Goal: Task Accomplishment & Management: Complete application form

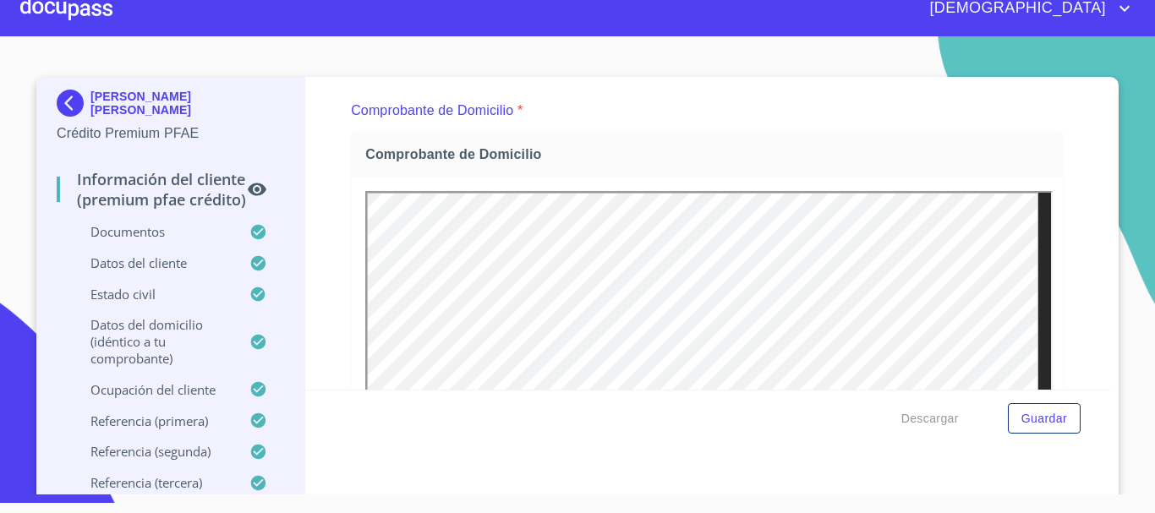
click at [83, 13] on div at bounding box center [66, 8] width 92 height 54
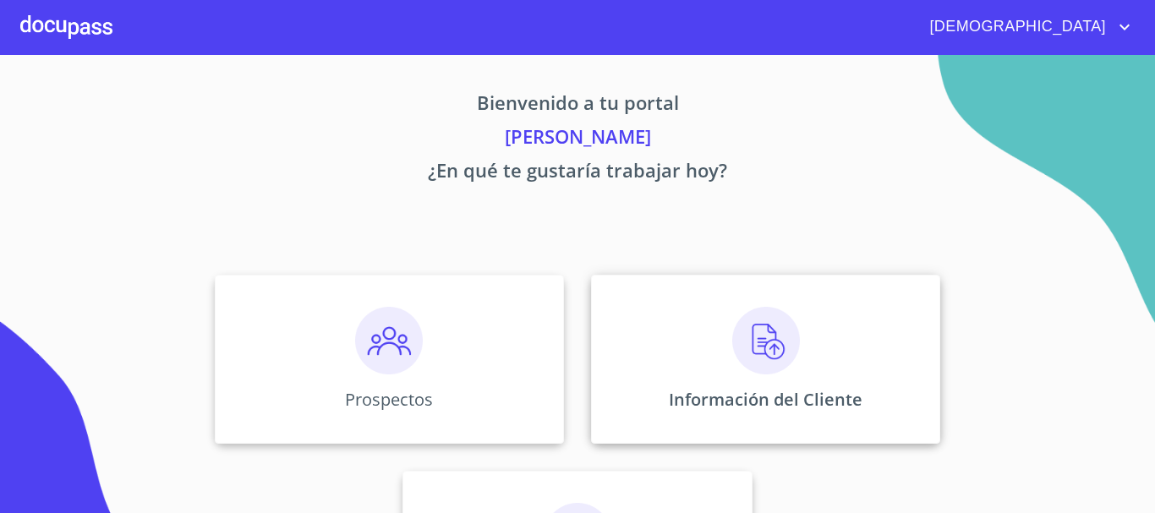
click at [790, 340] on img at bounding box center [766, 341] width 68 height 68
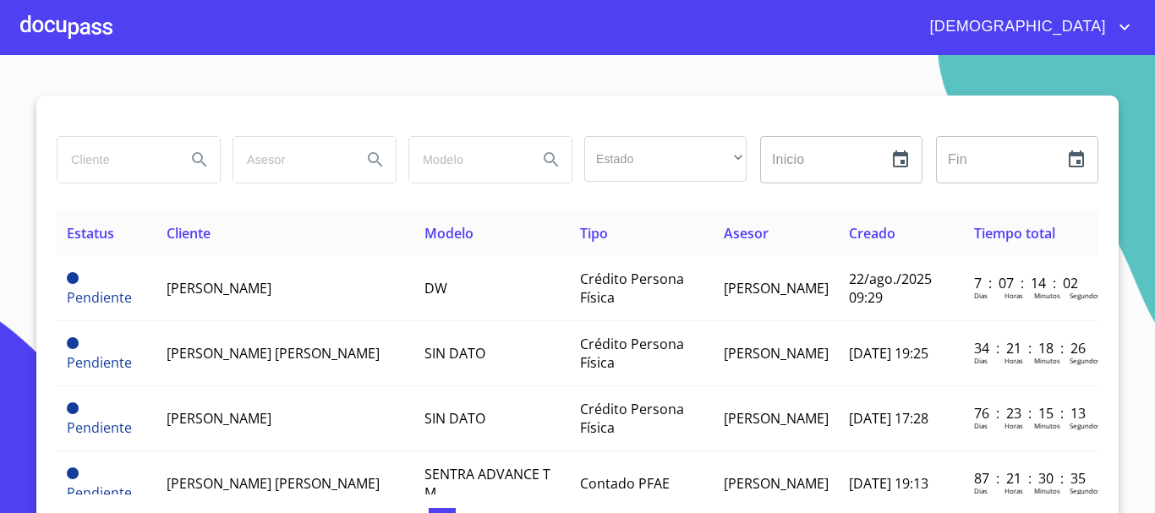
click at [128, 161] on input "search" at bounding box center [114, 160] width 115 height 46
type input "[PERSON_NAME]"
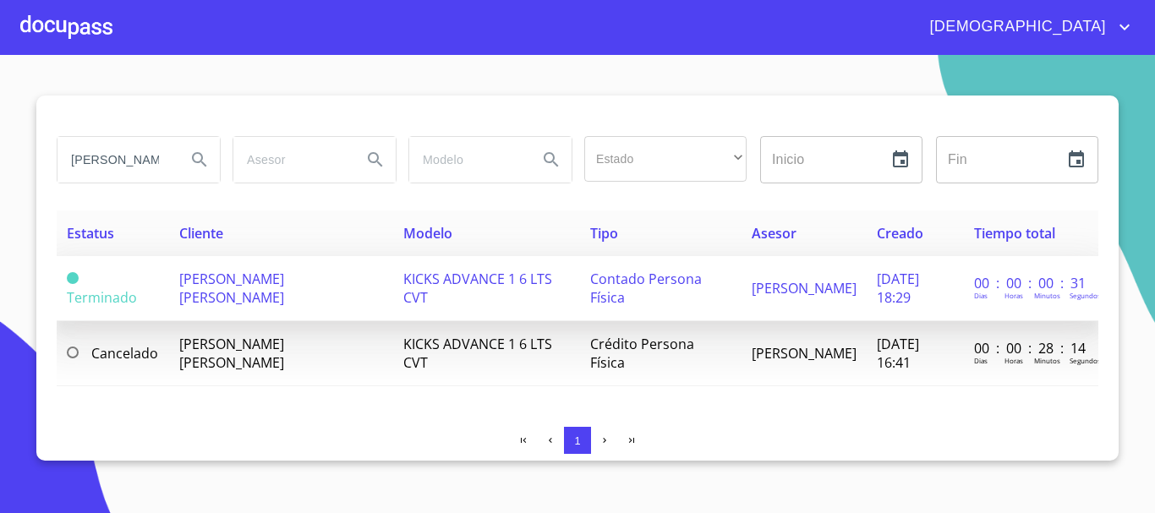
click at [276, 292] on td "[PERSON_NAME] [PERSON_NAME]" at bounding box center [281, 288] width 224 height 65
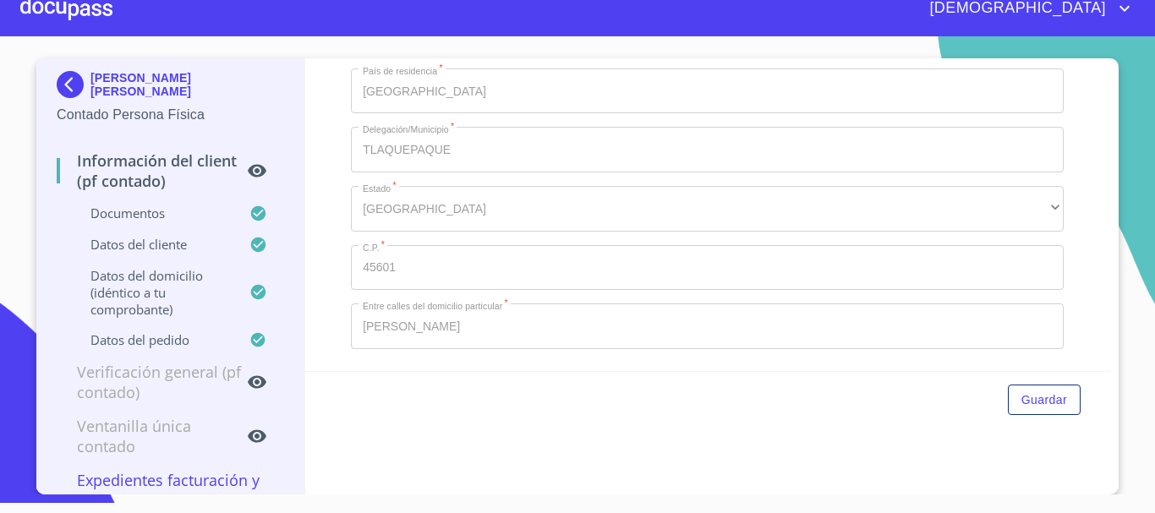
scroll to position [3330, 0]
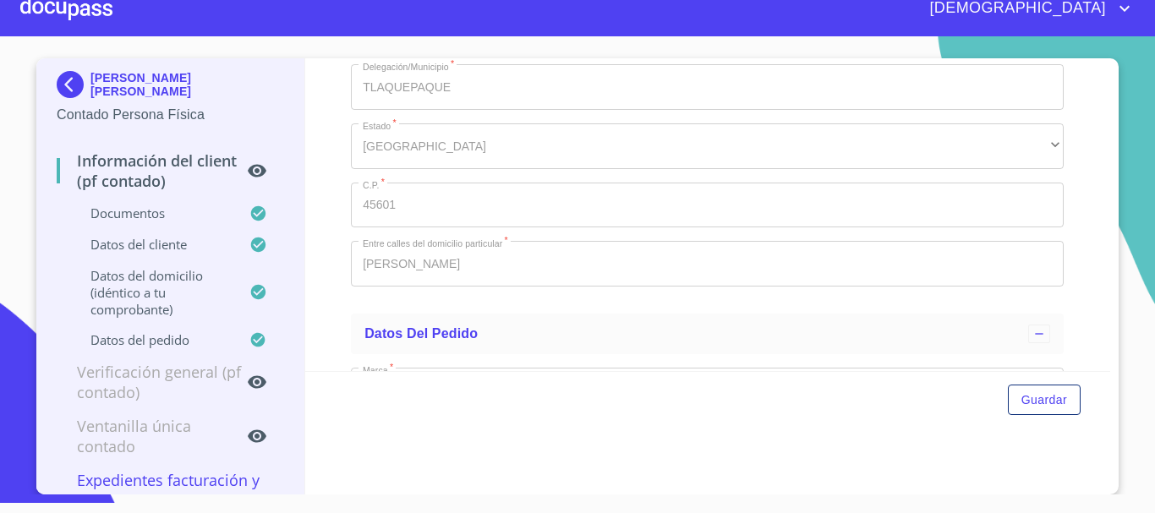
click at [84, 10] on div at bounding box center [66, 8] width 92 height 54
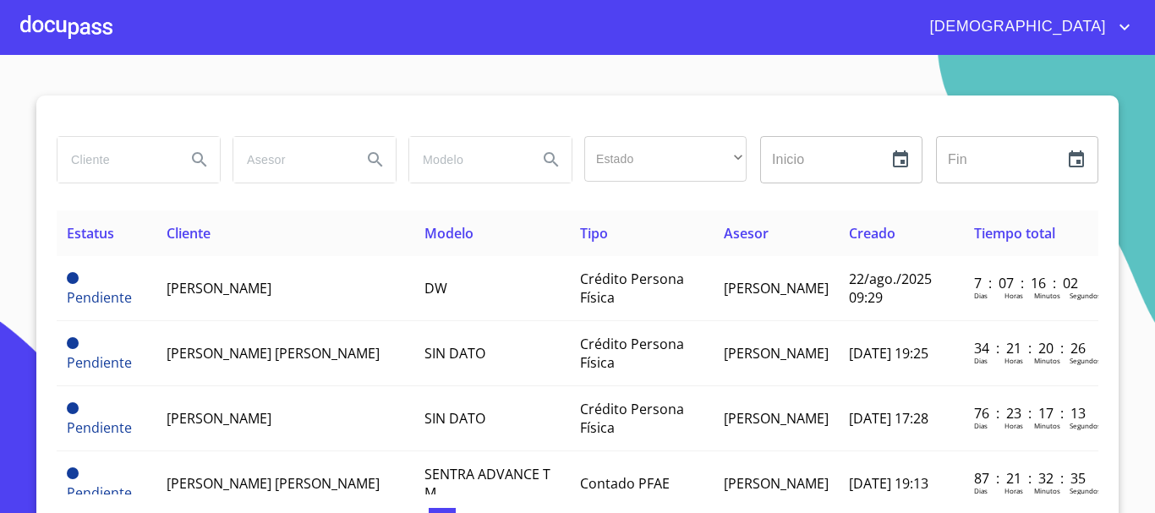
click at [134, 148] on input "search" at bounding box center [114, 160] width 115 height 46
type input "[PERSON_NAME]"
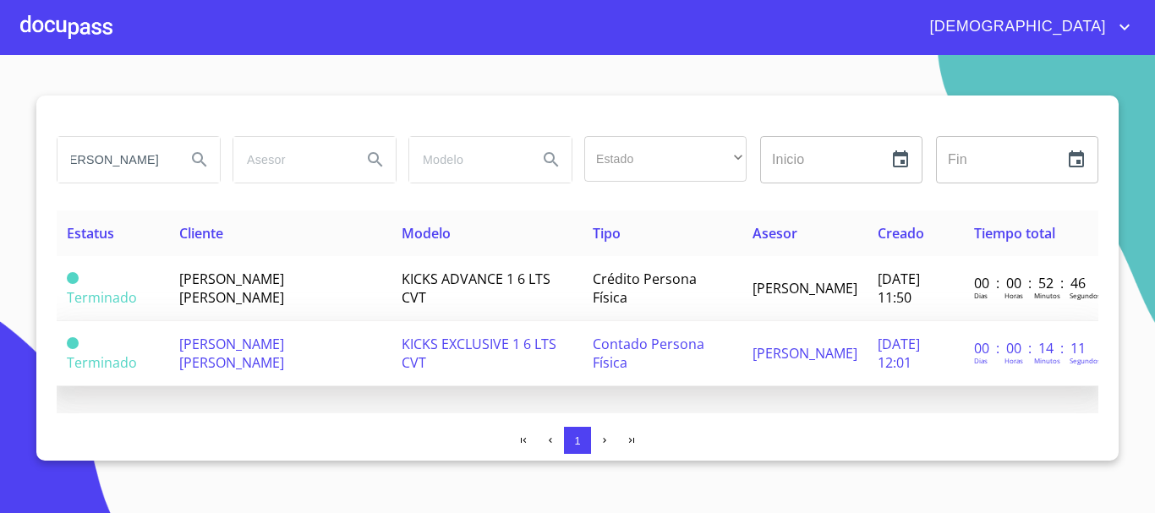
click at [506, 337] on span "KICKS EXCLUSIVE 1 6 LTS CVT" at bounding box center [479, 353] width 155 height 37
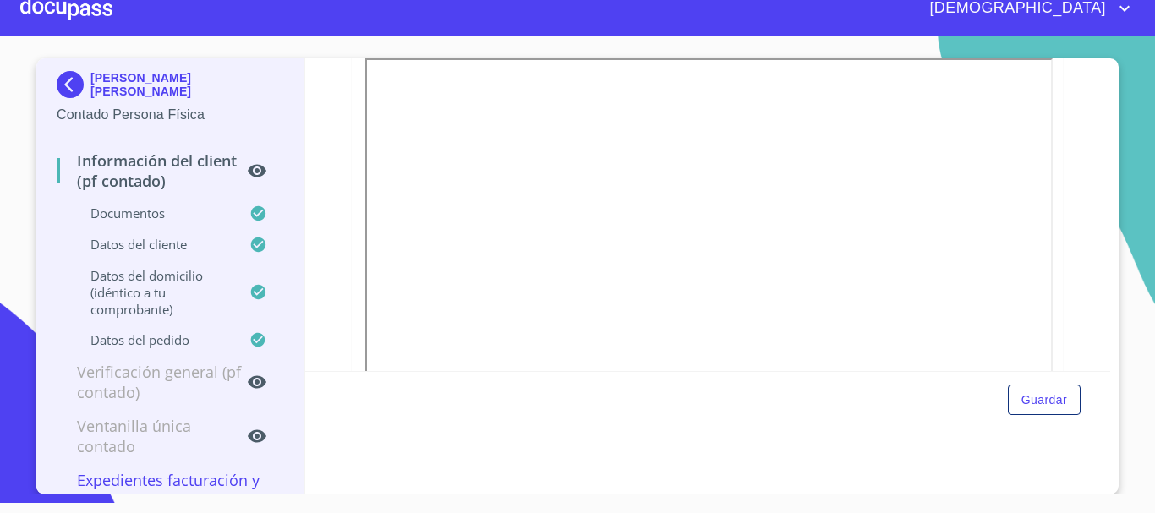
scroll to position [540, 0]
click at [74, 3] on div at bounding box center [66, 8] width 92 height 54
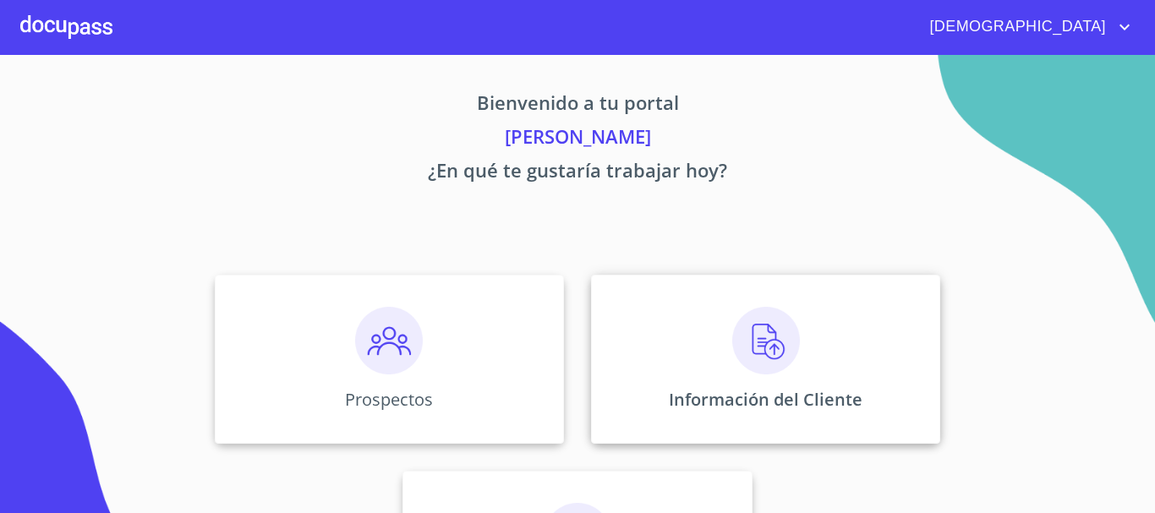
click at [698, 353] on div "Información del Cliente" at bounding box center [765, 359] width 349 height 169
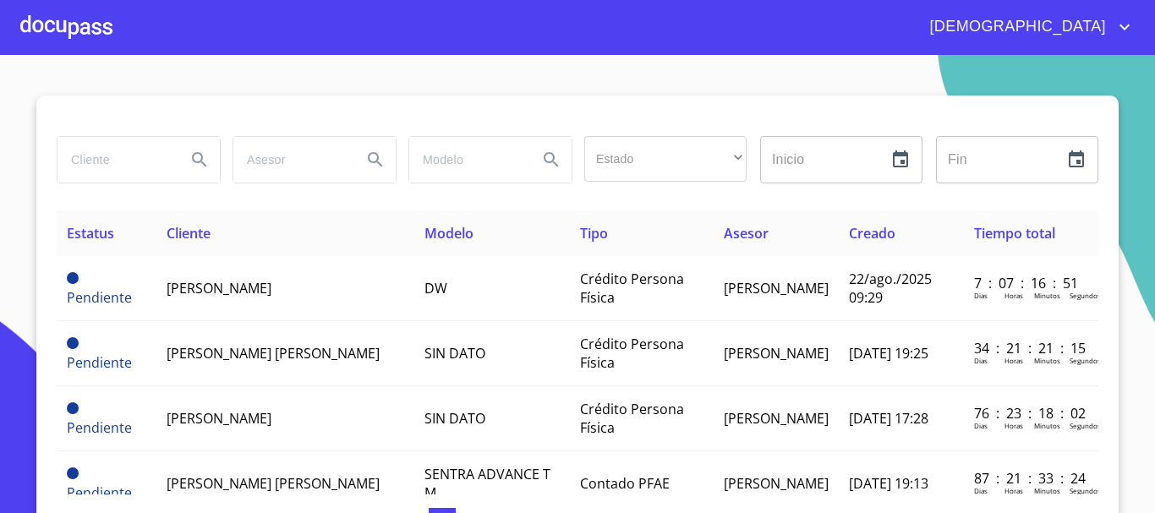
click at [123, 157] on input "search" at bounding box center [114, 160] width 115 height 46
type input "[PERSON_NAME] DE [PERSON_NAME]"
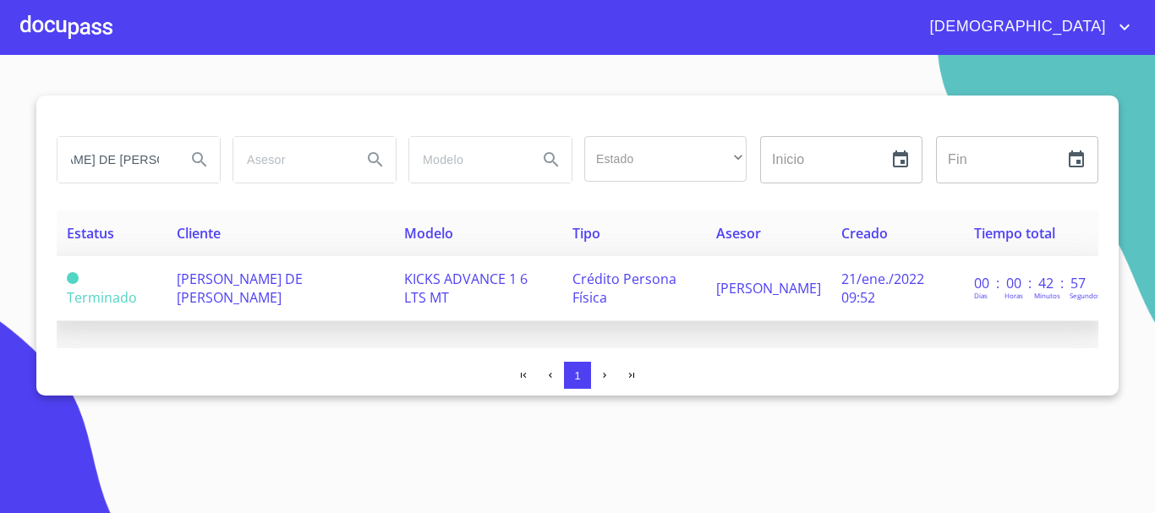
click at [337, 288] on td "[PERSON_NAME] DE [PERSON_NAME]" at bounding box center [280, 288] width 227 height 65
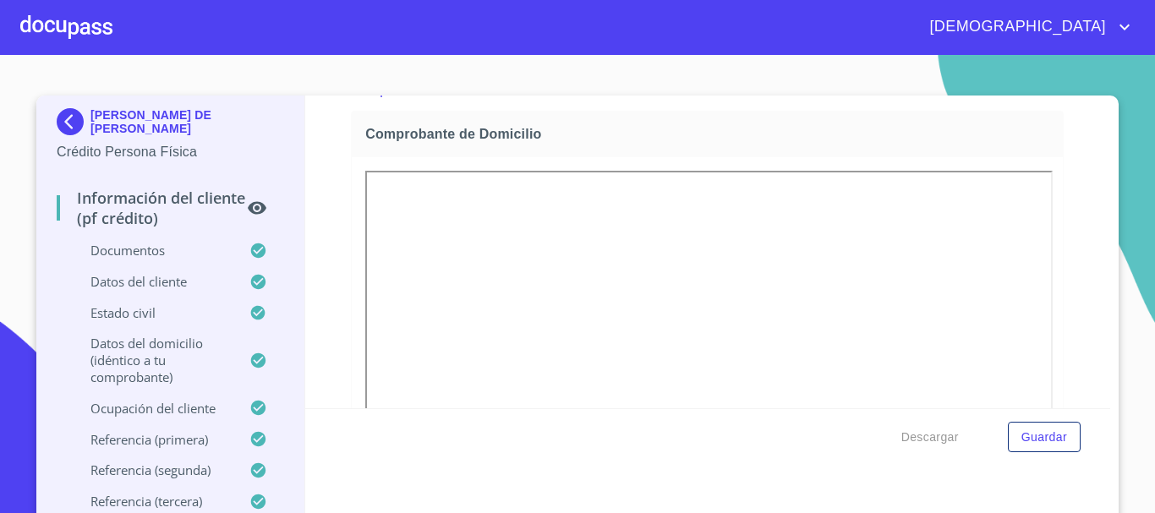
scroll to position [423, 0]
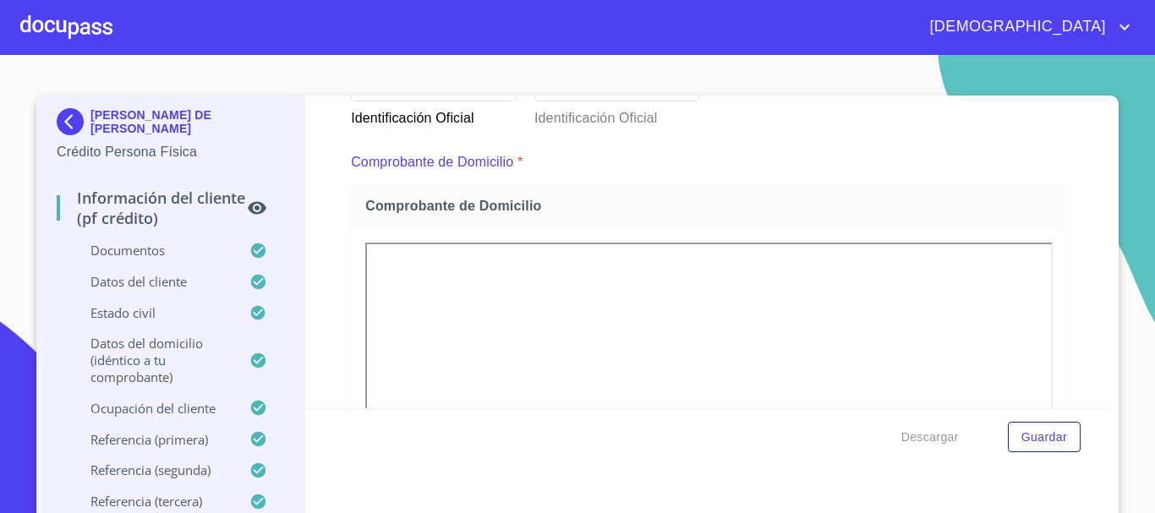
click at [82, 7] on div at bounding box center [66, 27] width 92 height 54
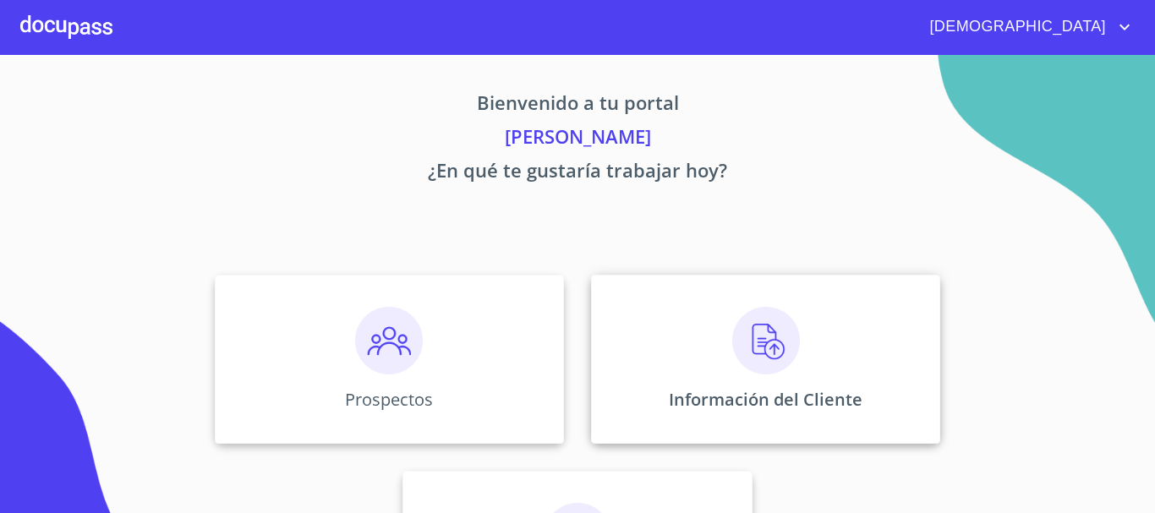
click at [763, 347] on img at bounding box center [766, 341] width 68 height 68
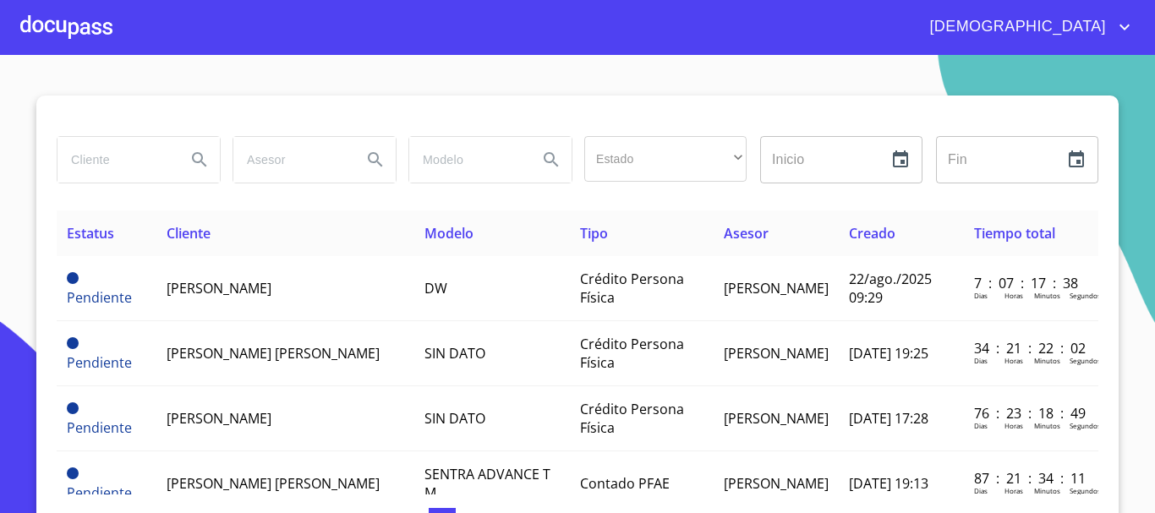
click at [147, 165] on input "search" at bounding box center [114, 160] width 115 height 46
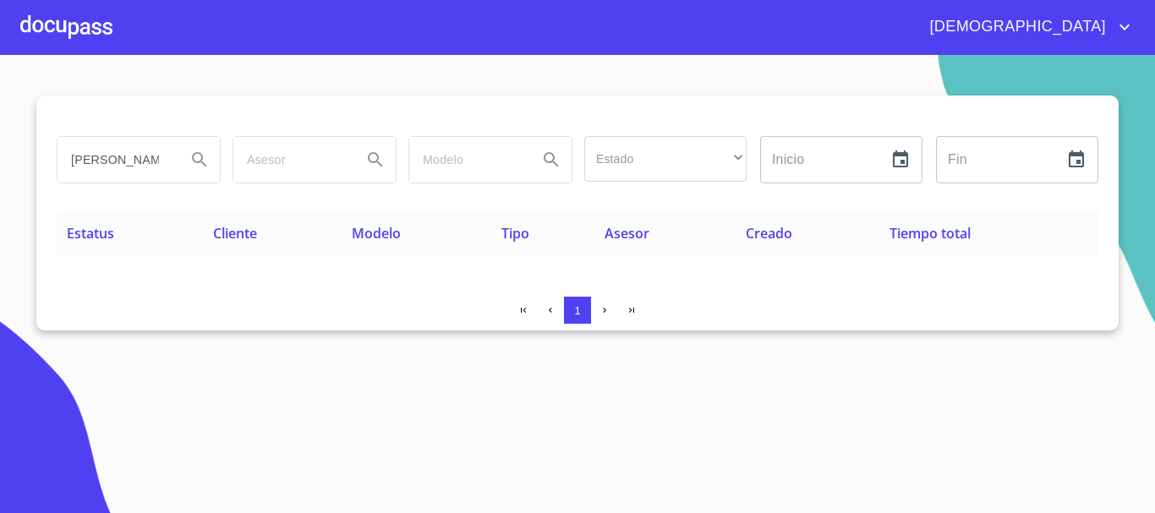
drag, startPoint x: 144, startPoint y: 161, endPoint x: 9, endPoint y: 191, distance: 137.6
click at [0, 195] on section "[PERSON_NAME] Estado ​ ​ Inicio ​ Fin ​ Estatus Cliente Modelo Tipo Asesor Crea…" at bounding box center [577, 284] width 1155 height 458
type input "[PERSON_NAME]"
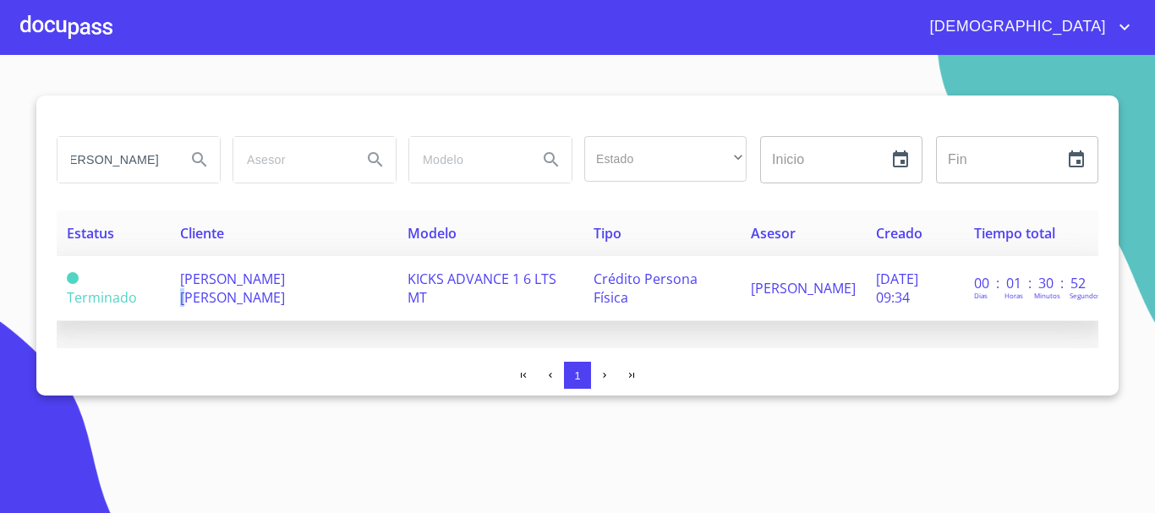
scroll to position [0, 0]
click at [285, 285] on span "[PERSON_NAME] [PERSON_NAME]" at bounding box center [232, 288] width 105 height 37
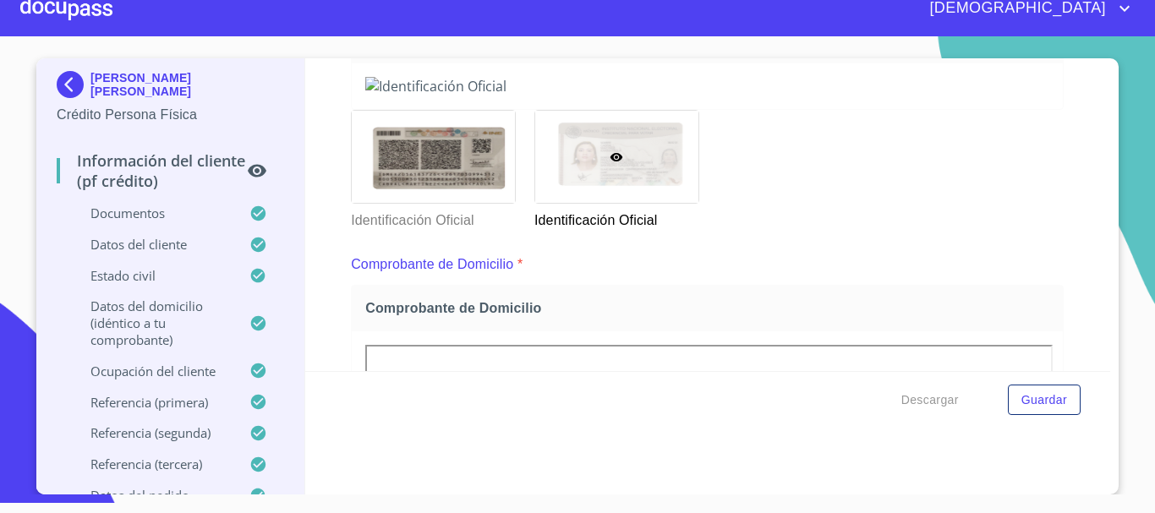
scroll to position [371, 0]
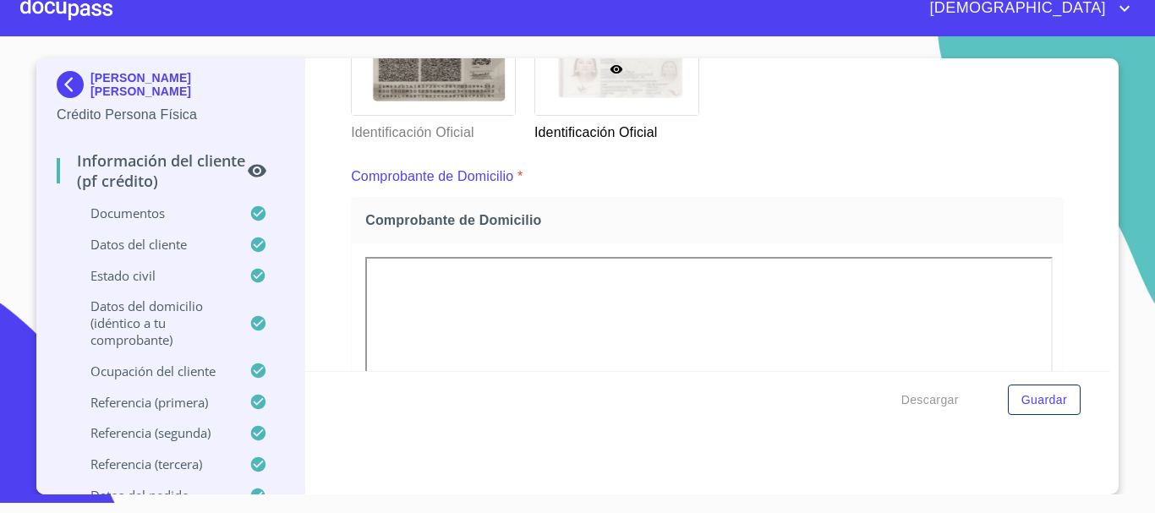
click at [62, 9] on div at bounding box center [66, 8] width 92 height 54
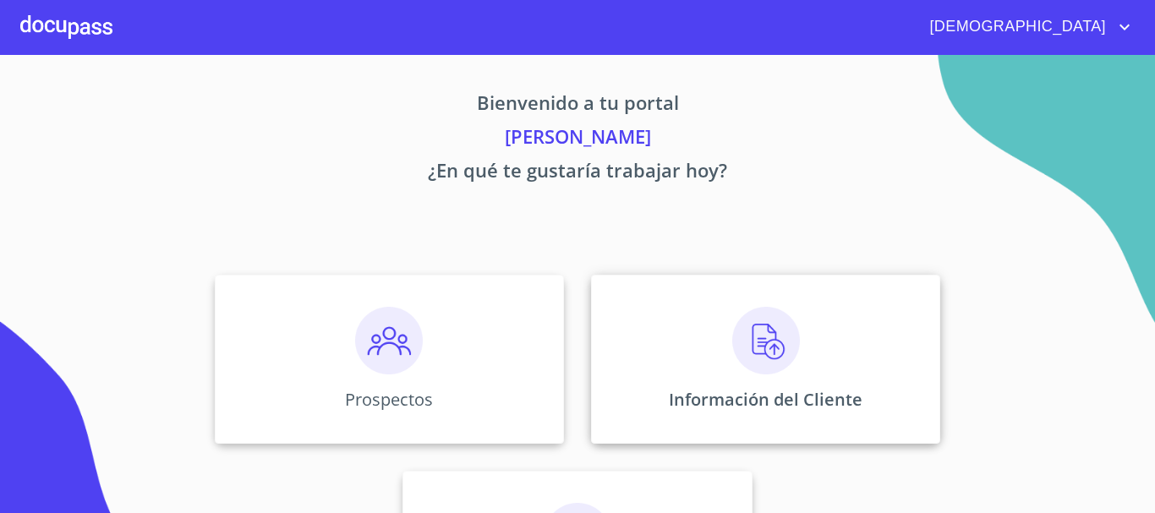
click at [741, 331] on img at bounding box center [766, 341] width 68 height 68
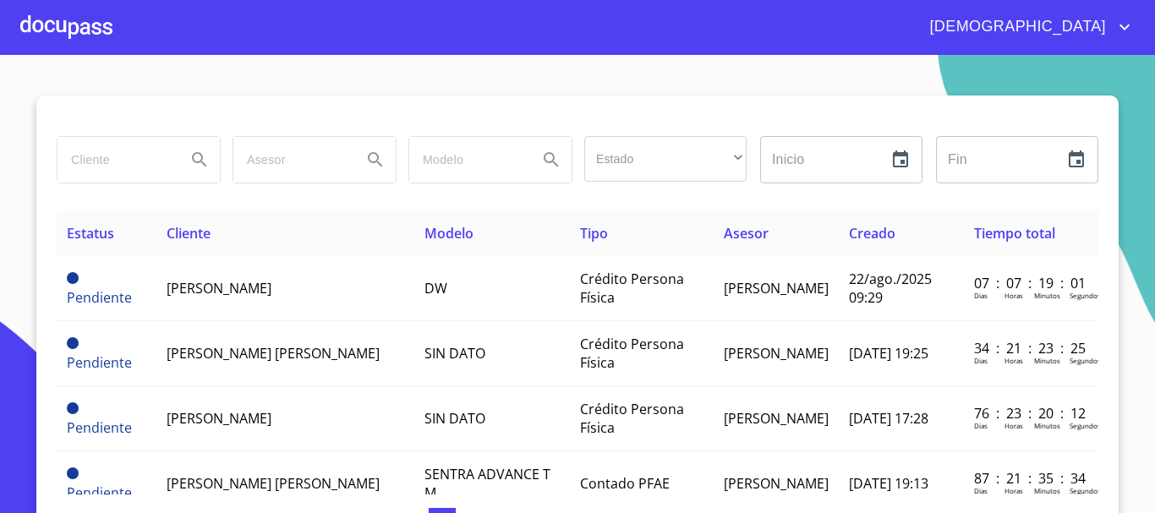
click at [136, 170] on input "search" at bounding box center [114, 160] width 115 height 46
type input "HERMELEUCITA"
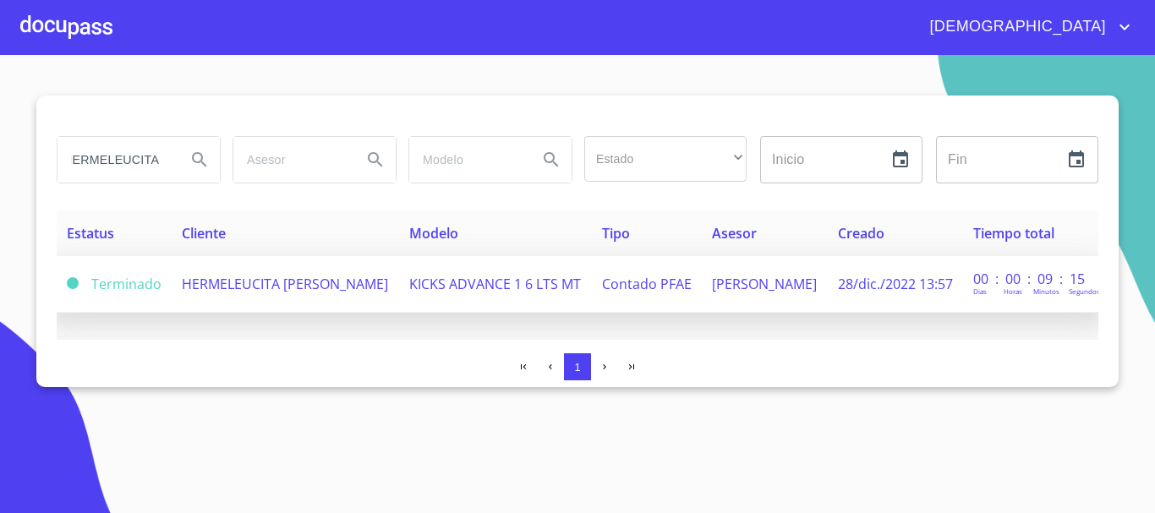
click at [317, 293] on td "HERMELEUCITA [PERSON_NAME]" at bounding box center [285, 284] width 227 height 57
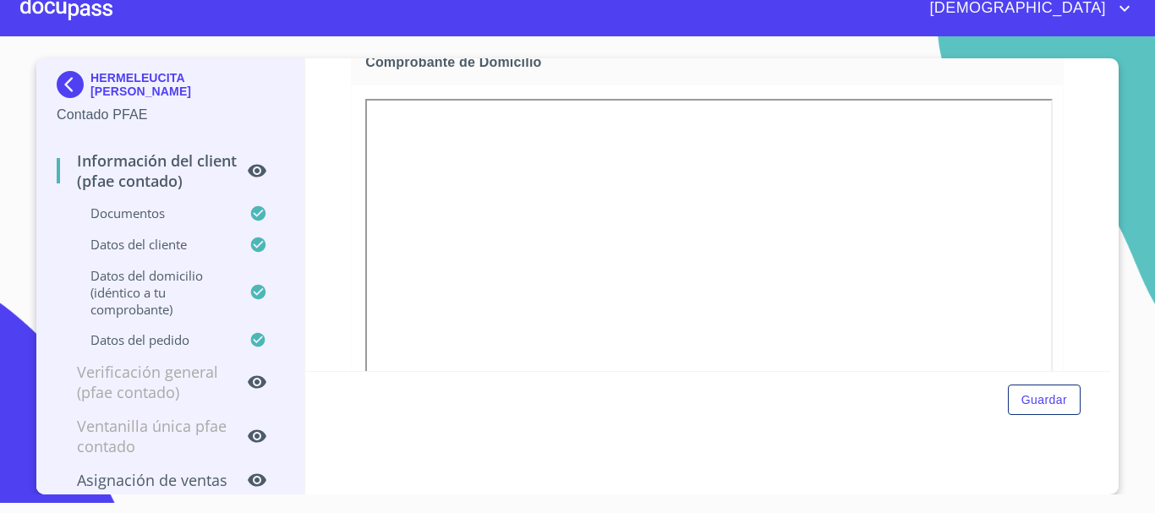
scroll to position [540, 0]
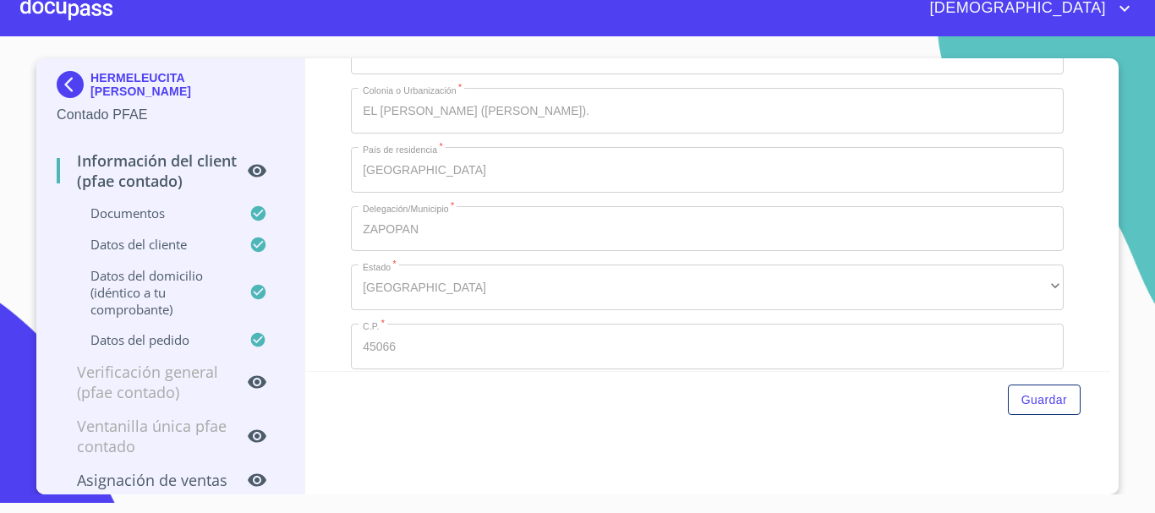
scroll to position [3668, 0]
click at [74, 13] on div at bounding box center [66, 8] width 92 height 54
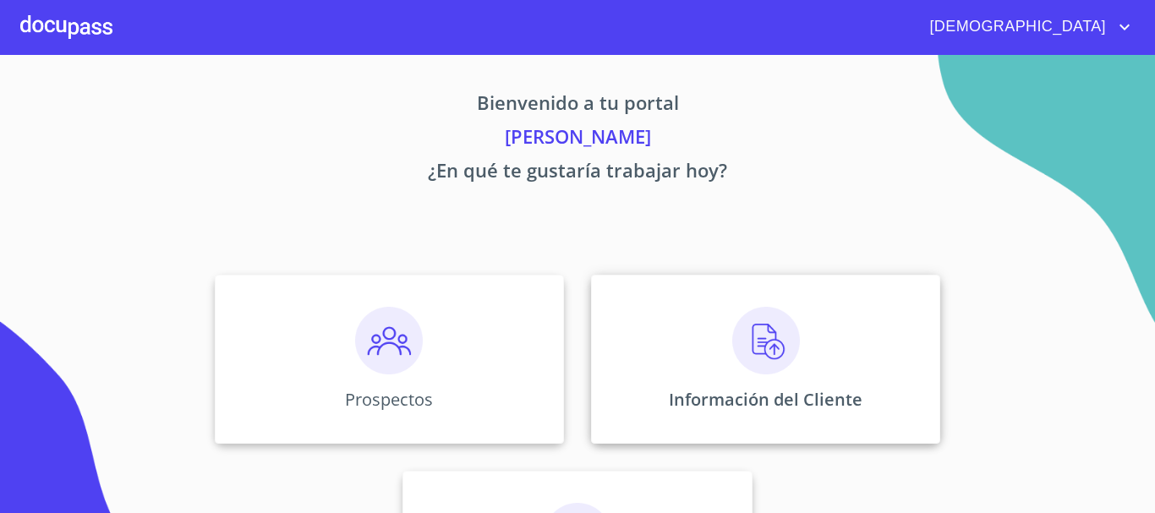
click at [768, 351] on img at bounding box center [766, 341] width 68 height 68
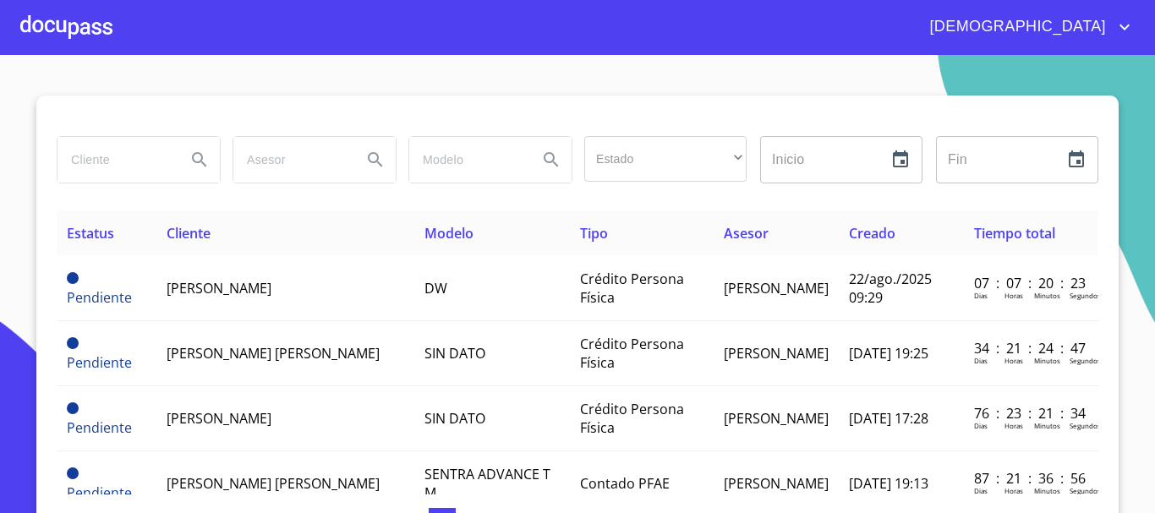
click at [102, 168] on input "search" at bounding box center [114, 160] width 115 height 46
type input "LUIS FERNANDO"
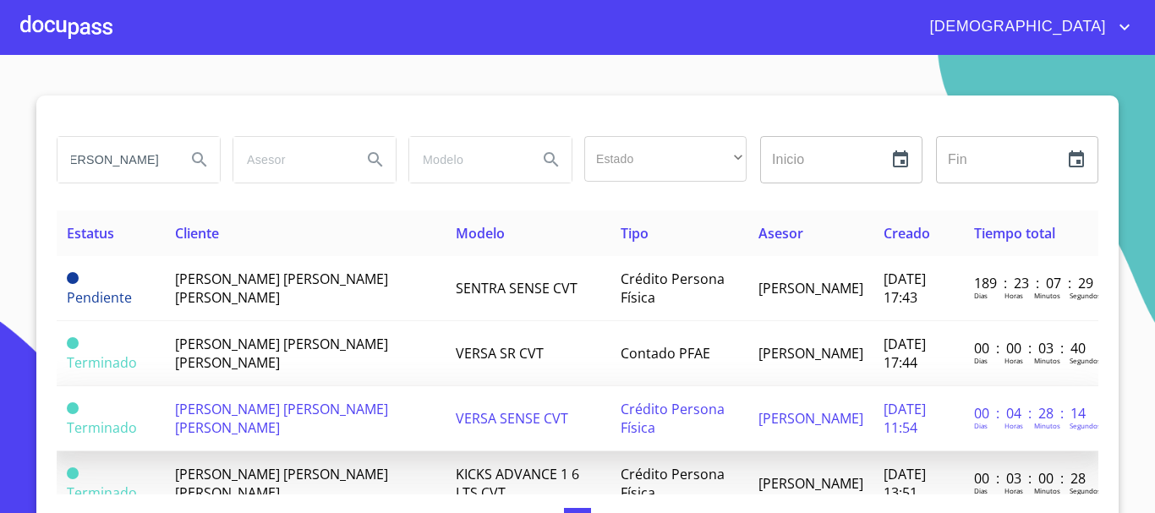
scroll to position [62, 0]
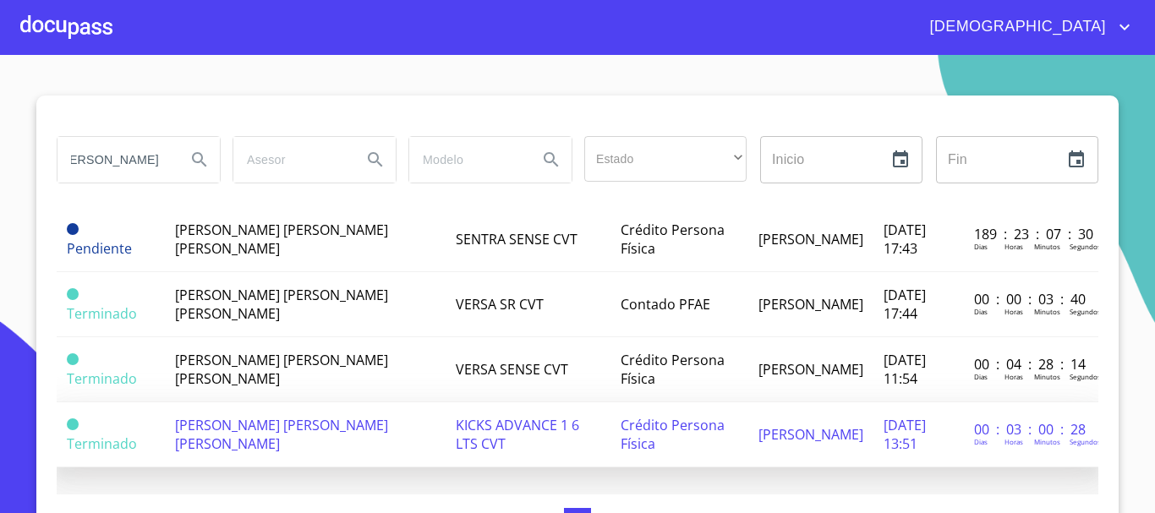
click at [461, 416] on span "KICKS ADVANCE 1 6 LTS CVT" at bounding box center [517, 434] width 123 height 37
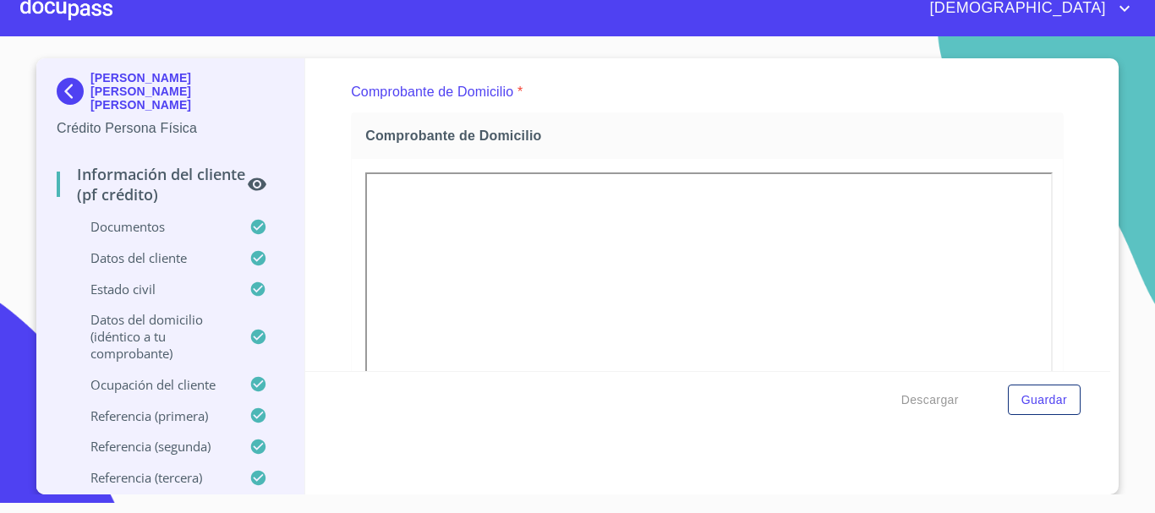
scroll to position [371, 0]
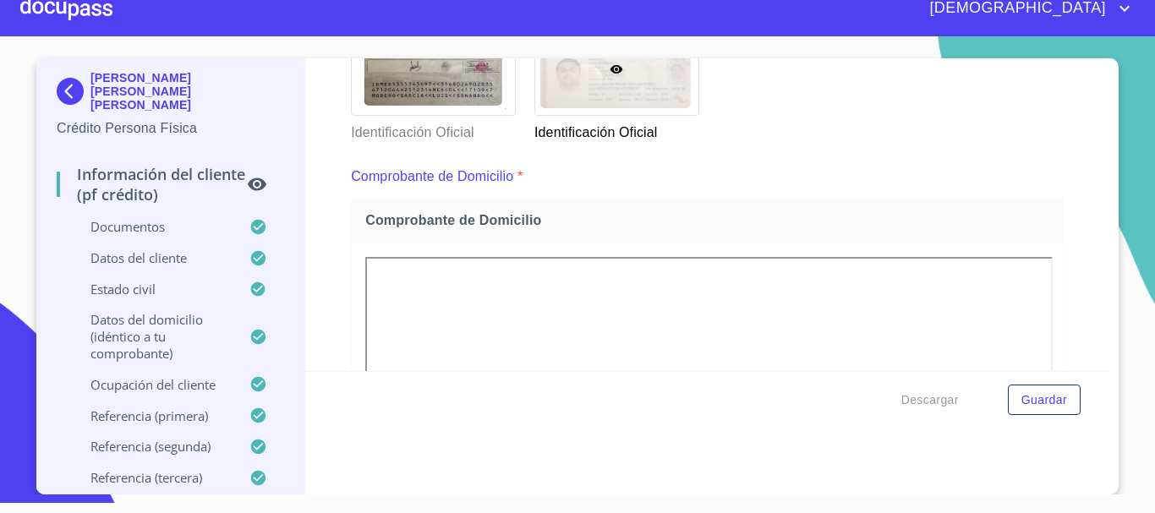
click at [55, 2] on div at bounding box center [66, 8] width 92 height 54
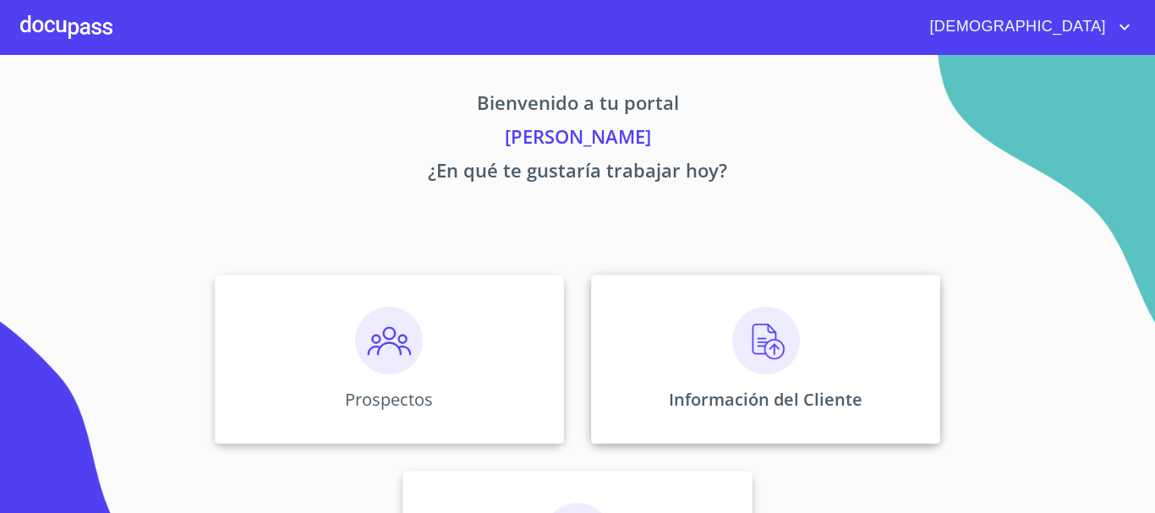
click at [765, 337] on img at bounding box center [766, 341] width 68 height 68
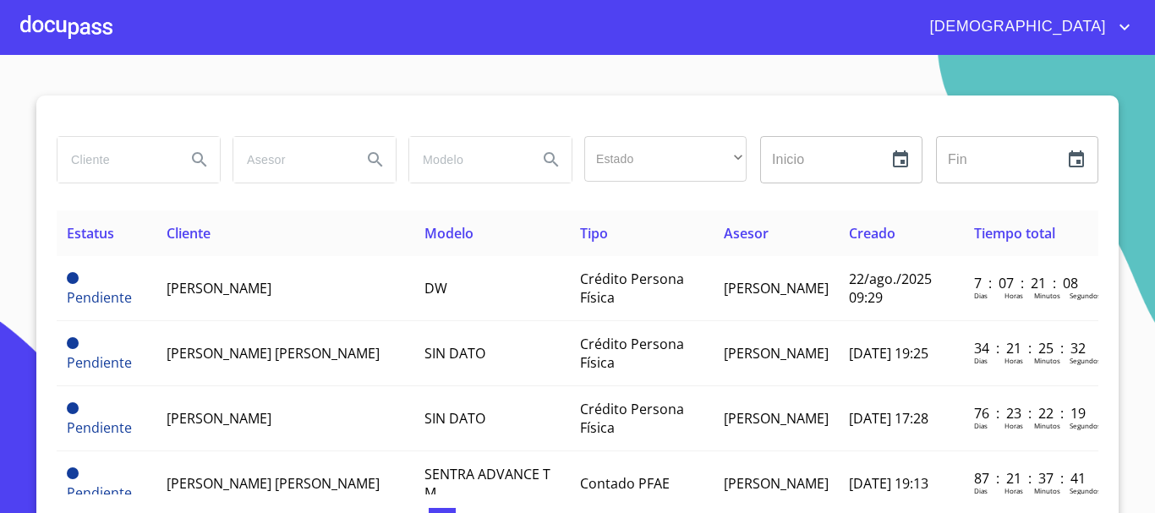
click at [120, 159] on input "search" at bounding box center [114, 160] width 115 height 46
type input "MARIA LETICIA"
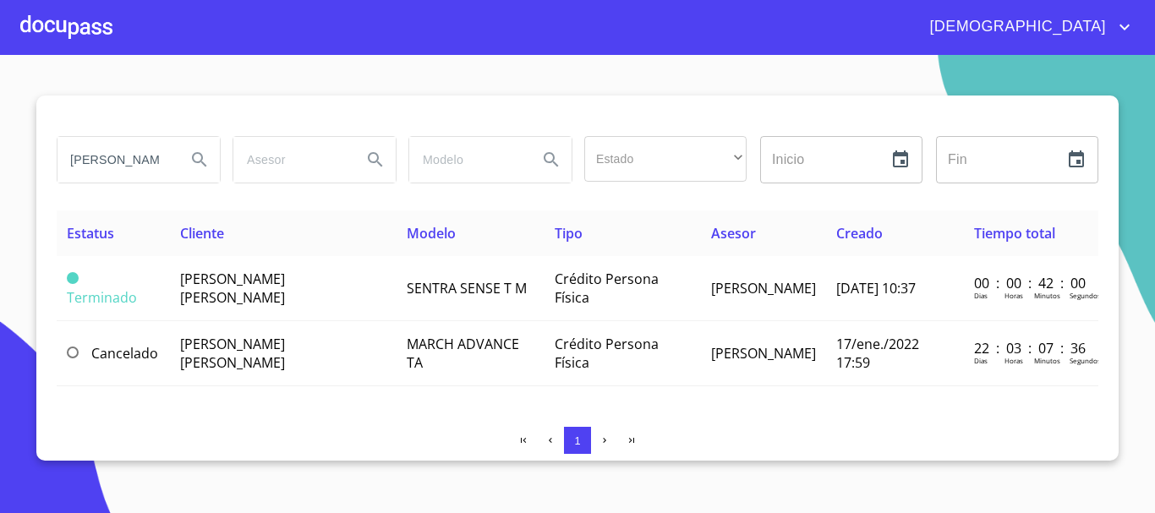
scroll to position [0, 0]
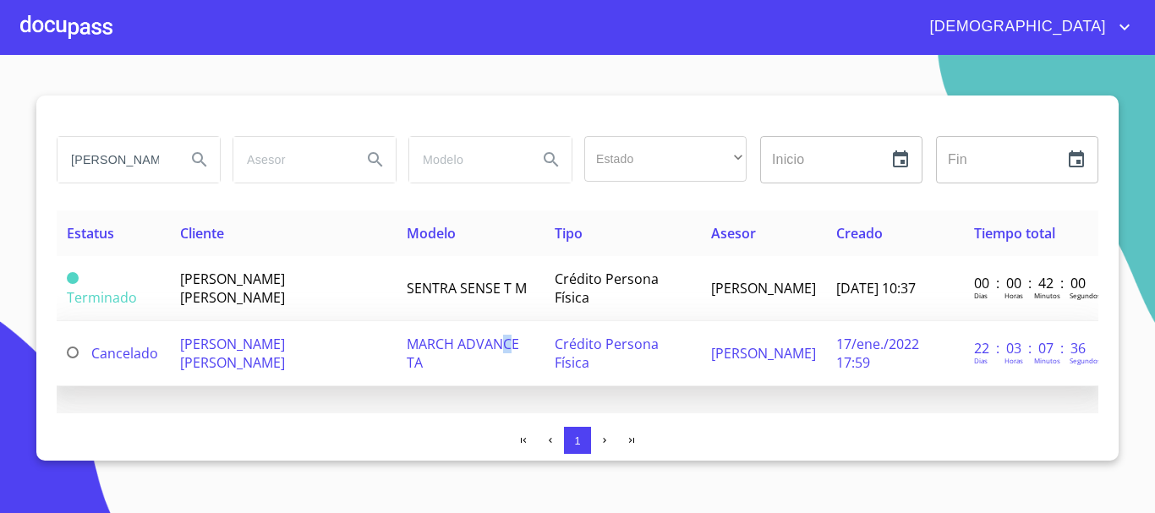
drag, startPoint x: 529, startPoint y: 347, endPoint x: 514, endPoint y: 331, distance: 22.7
click at [514, 331] on td "MARCH ADVANCE TA" at bounding box center [470, 353] width 148 height 65
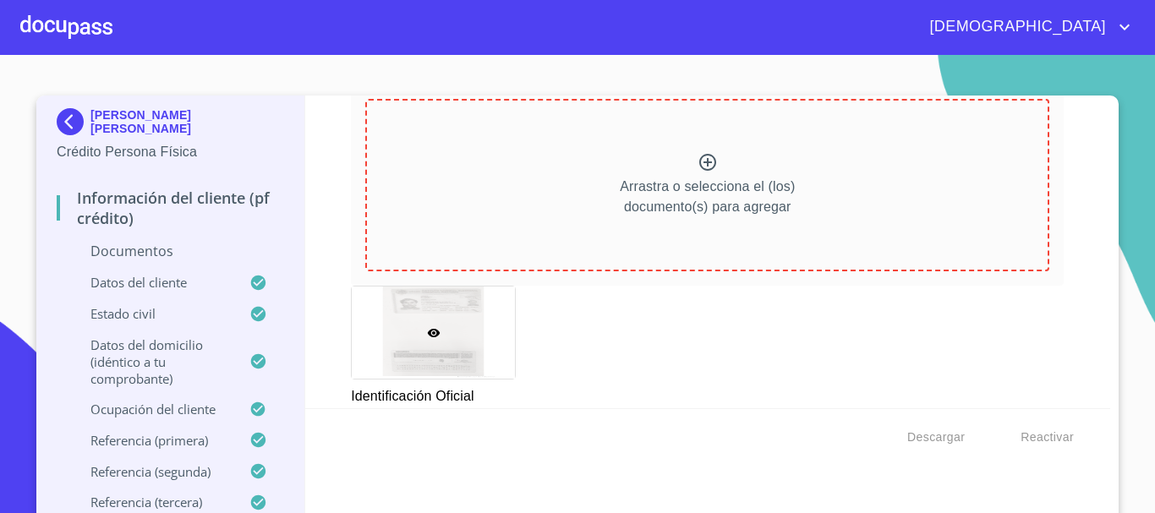
click at [418, 321] on div at bounding box center [433, 333] width 163 height 92
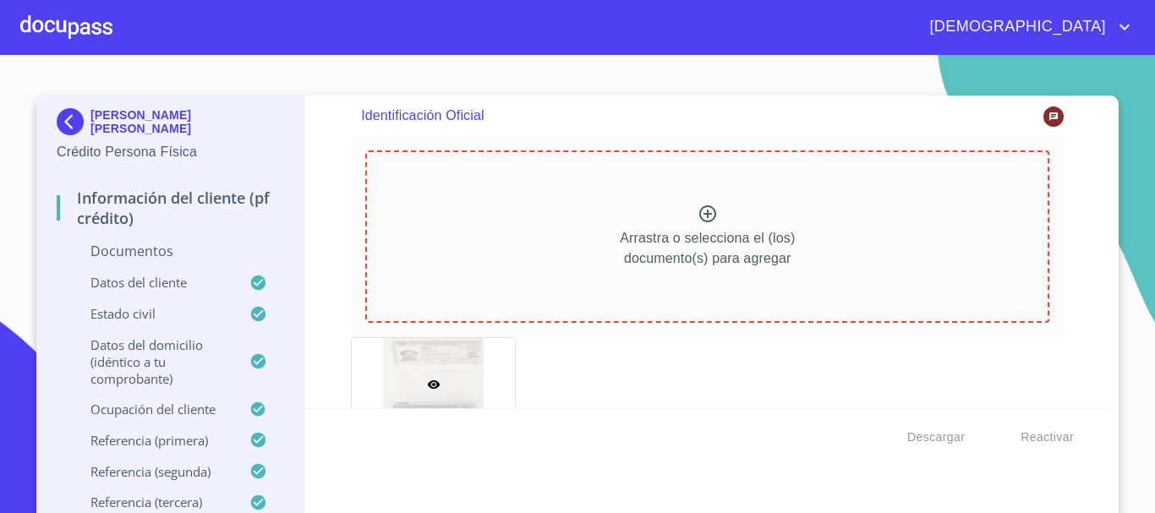
scroll to position [19, 0]
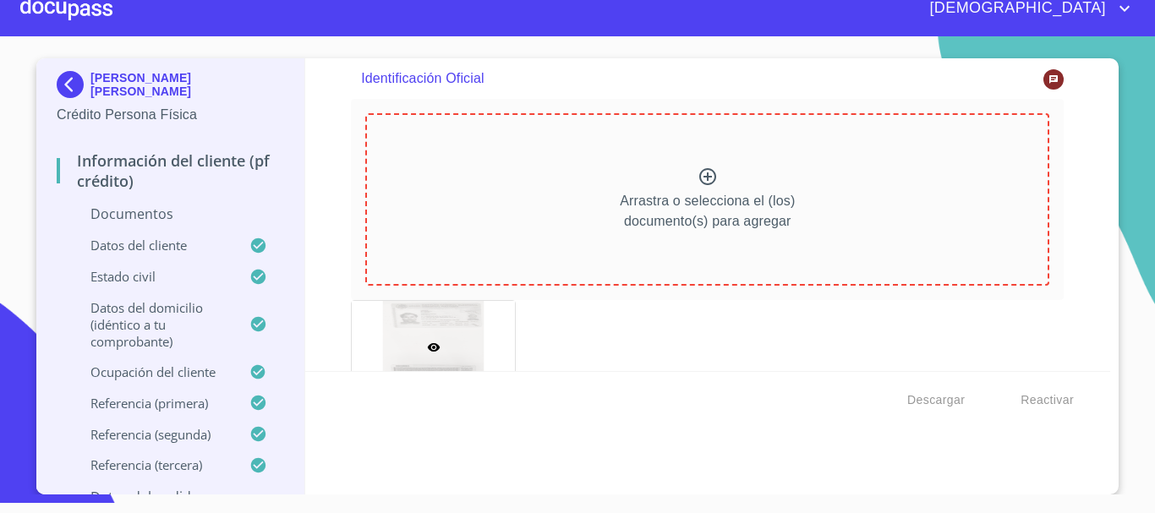
click at [436, 326] on div at bounding box center [433, 347] width 163 height 92
click at [473, 342] on div at bounding box center [433, 347] width 163 height 92
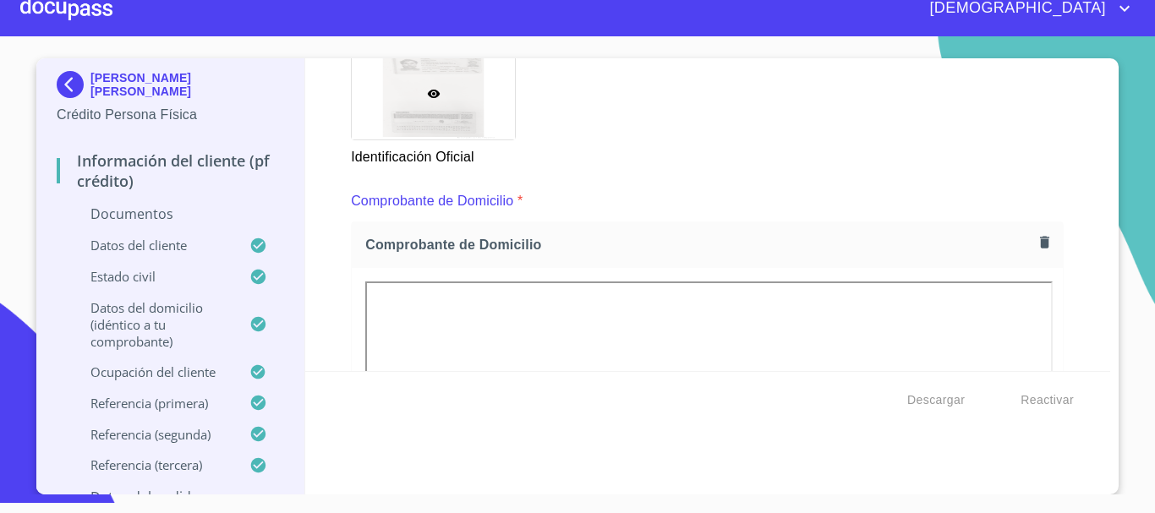
click at [457, 122] on div at bounding box center [433, 93] width 163 height 92
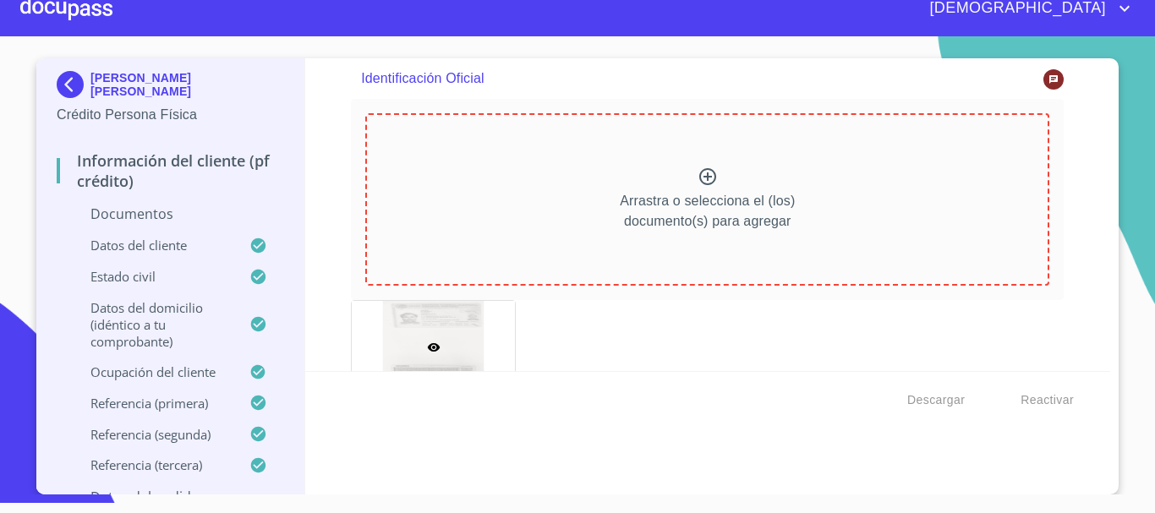
click at [468, 342] on div at bounding box center [433, 347] width 163 height 92
click at [468, 338] on div at bounding box center [433, 347] width 163 height 92
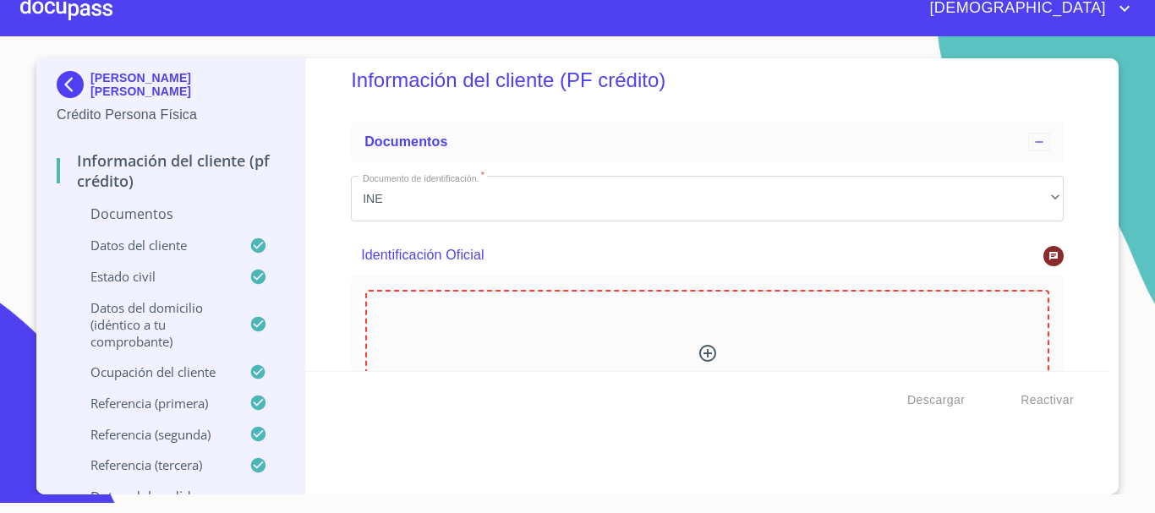
scroll to position [0, 0]
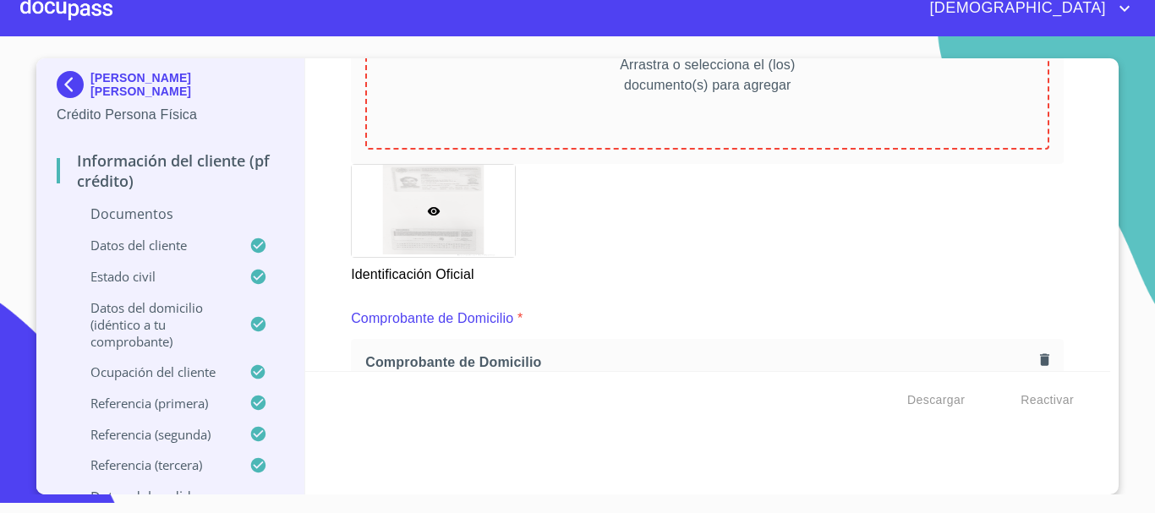
click at [428, 202] on div at bounding box center [433, 211] width 163 height 92
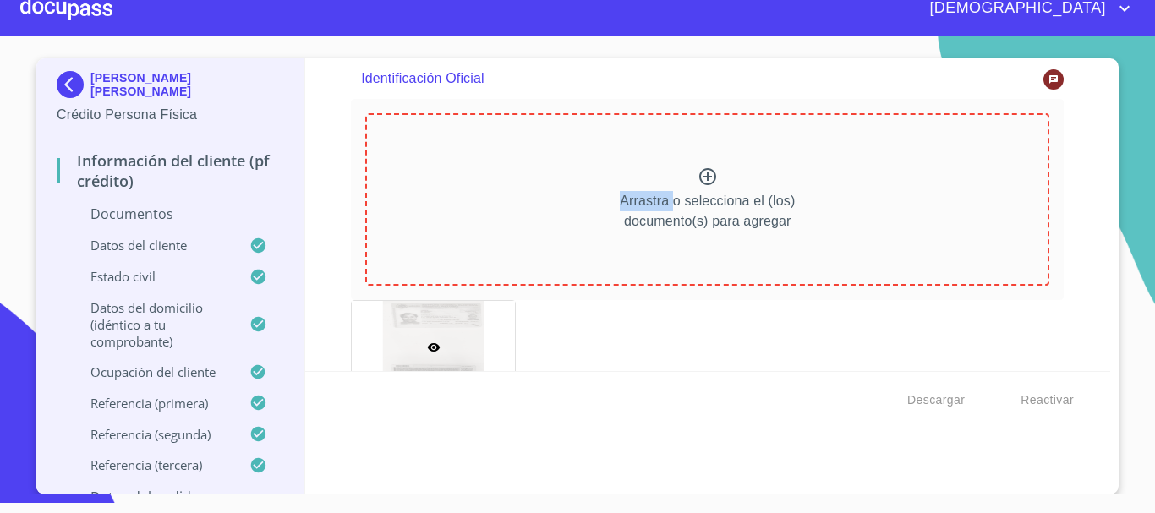
click at [428, 202] on div "Arrastra o selecciona el (los) documento(s) para agregar" at bounding box center [707, 199] width 684 height 172
click at [906, 79] on p "Identificación Oficial" at bounding box center [672, 78] width 623 height 20
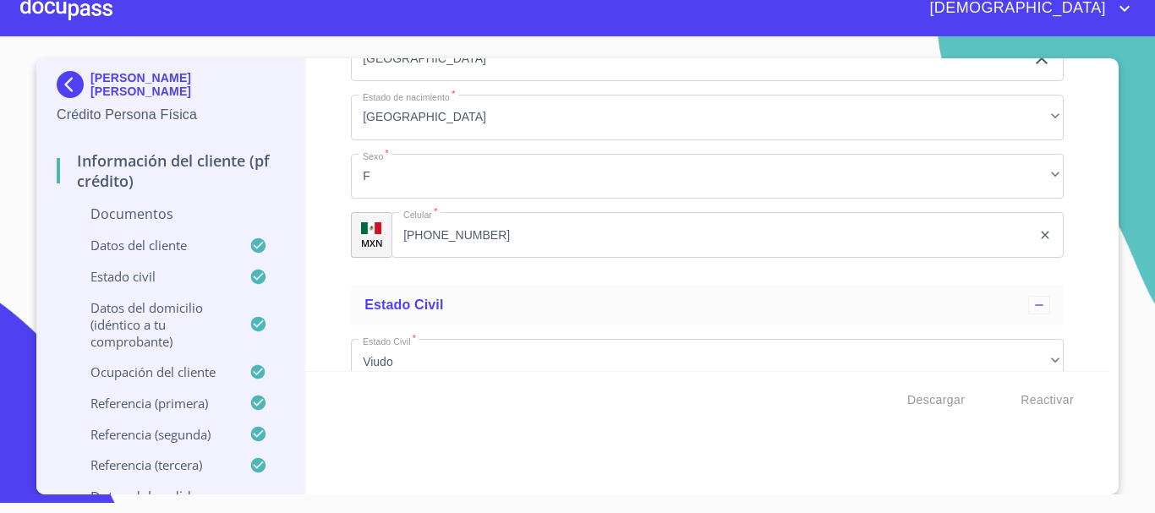
scroll to position [4175, 0]
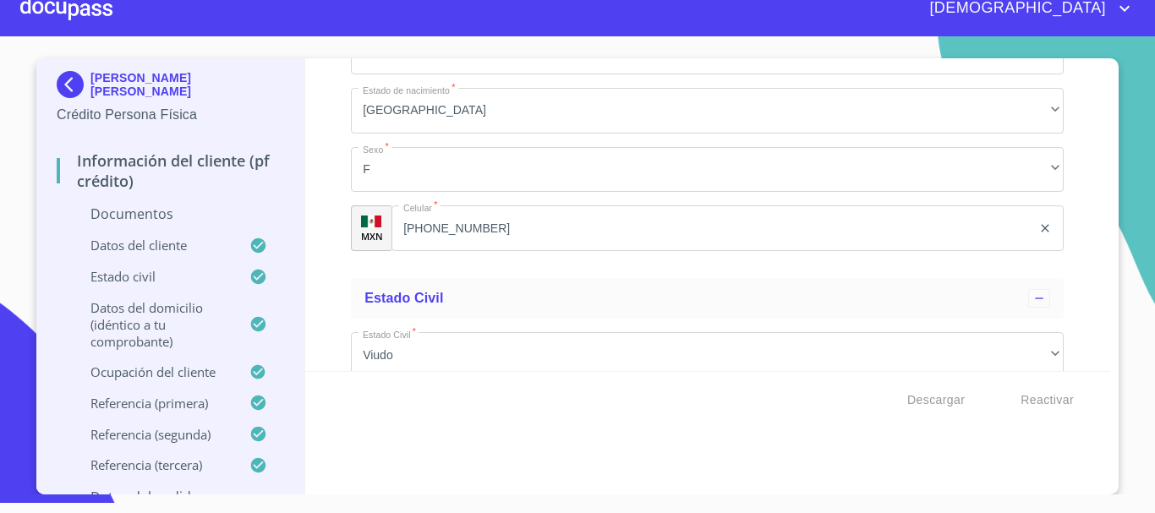
click at [571, 241] on input "(33)11442265" at bounding box center [711, 228] width 640 height 46
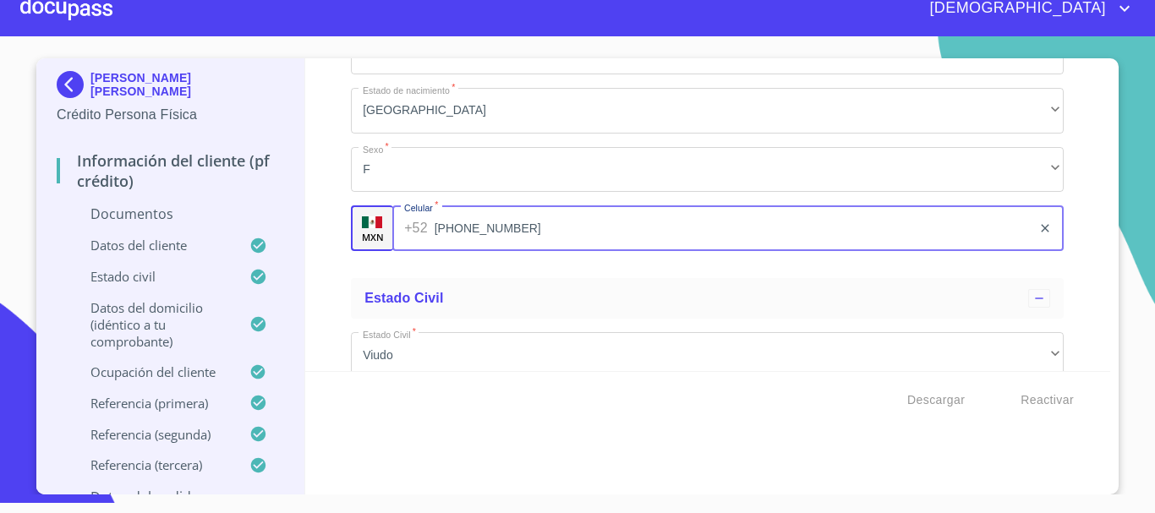
click at [1085, 194] on div "Información del cliente (PF crédito) Documentos Documento de identificación.   …" at bounding box center [708, 214] width 806 height 313
click at [538, 251] on input "(33)11442265" at bounding box center [734, 228] width 598 height 46
click at [487, 245] on input "(33)11442265" at bounding box center [734, 228] width 598 height 46
click at [489, 245] on input "(33)11442265" at bounding box center [734, 228] width 598 height 46
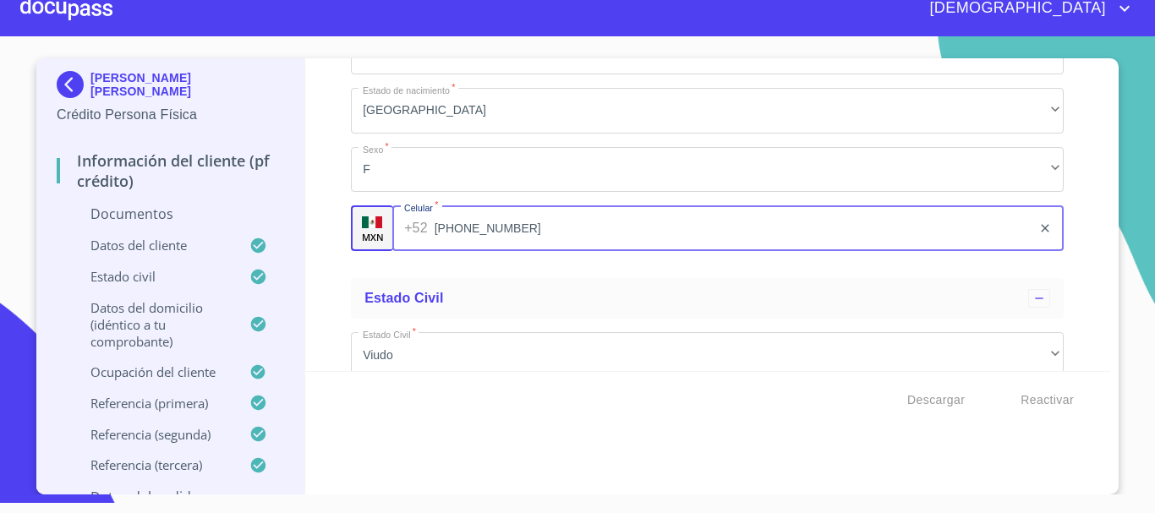
drag, startPoint x: 520, startPoint y: 249, endPoint x: 423, endPoint y: 249, distance: 97.2
click at [423, 249] on div "+52 (33)11442265 ​" at bounding box center [727, 228] width 671 height 46
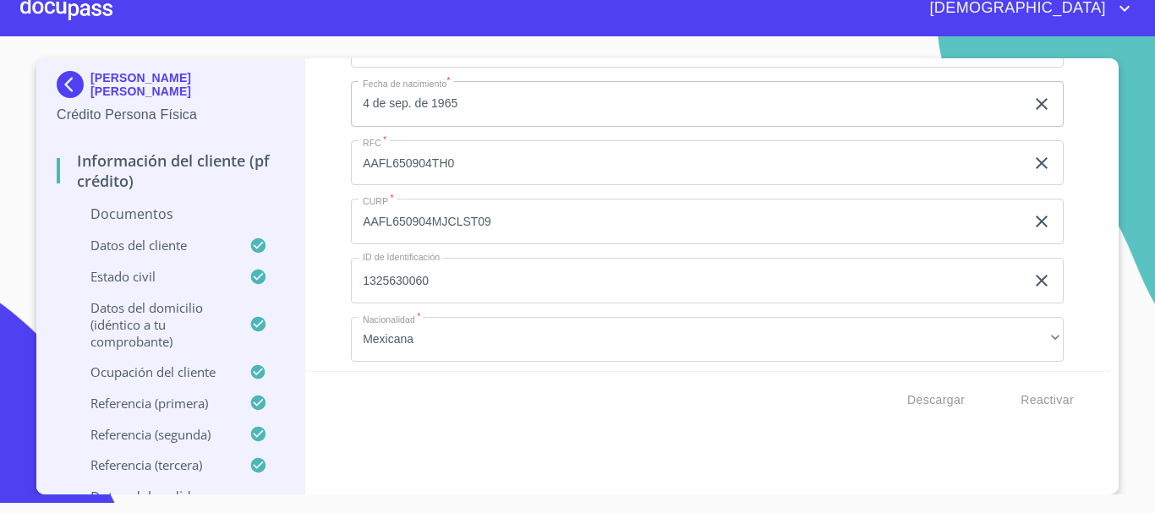
scroll to position [3830, 0]
click at [56, 10] on div at bounding box center [66, 8] width 92 height 54
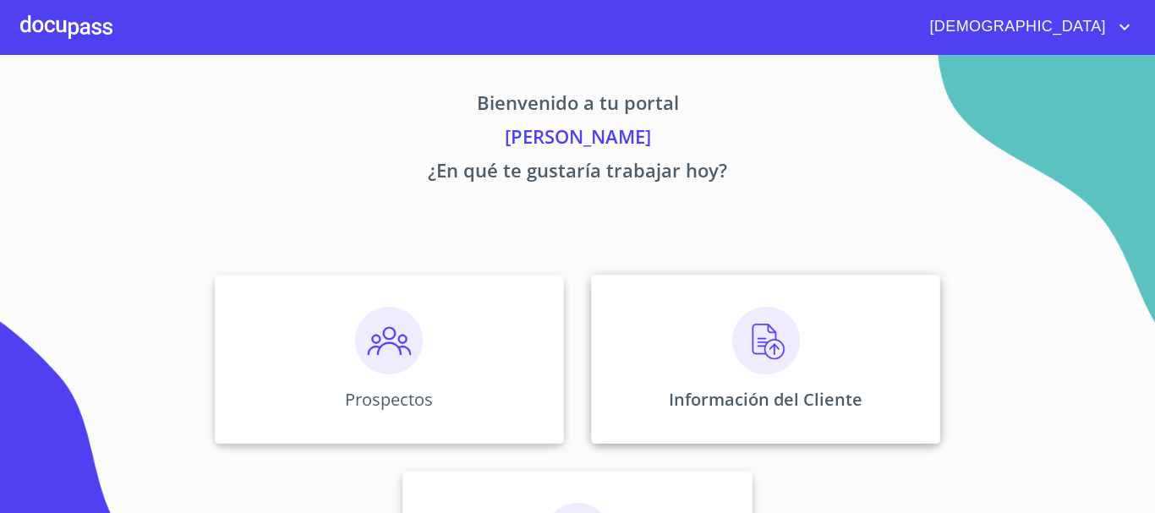
click at [755, 349] on img at bounding box center [766, 341] width 68 height 68
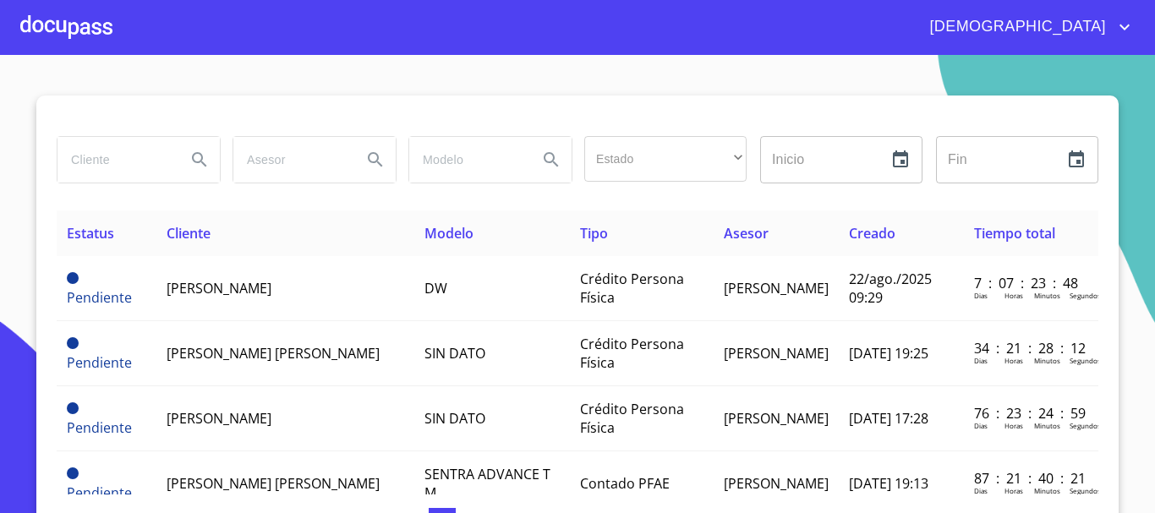
click at [136, 170] on input "search" at bounding box center [114, 160] width 115 height 46
type input "MARCELA CORTEZ"
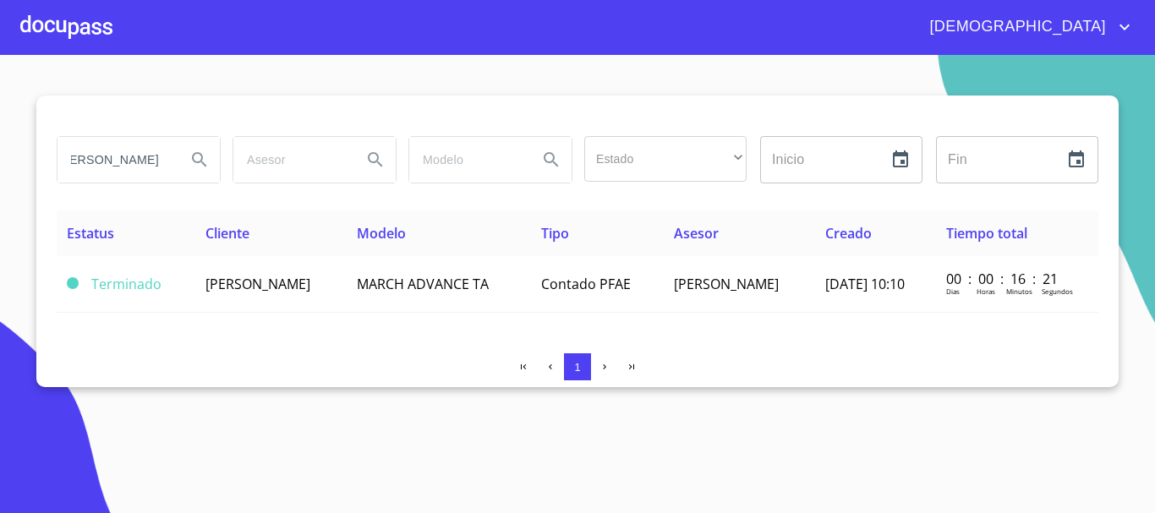
scroll to position [0, 0]
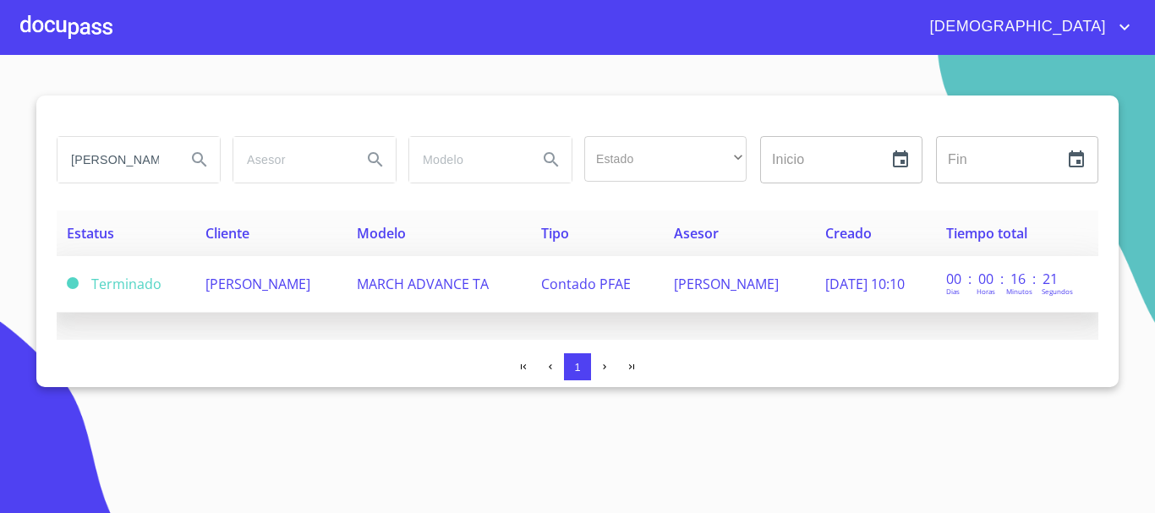
click at [390, 297] on td "MARCH ADVANCE TA" at bounding box center [439, 284] width 184 height 57
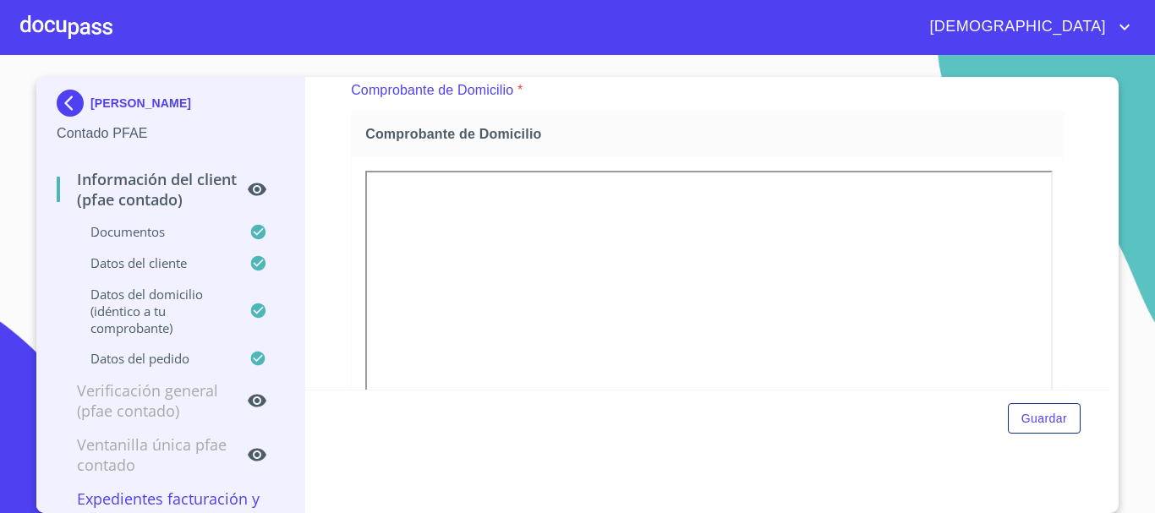
scroll to position [507, 0]
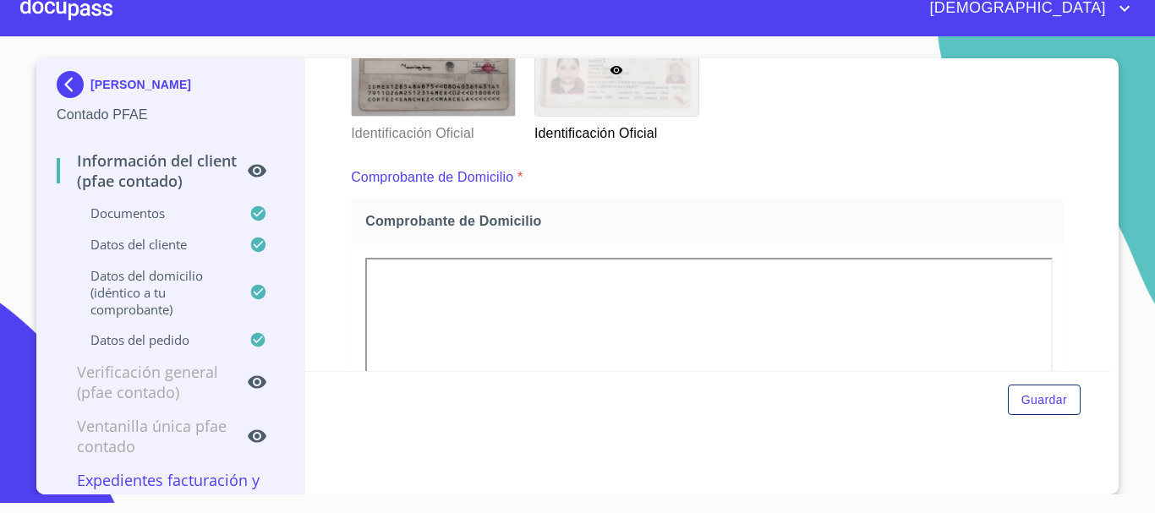
scroll to position [371, 0]
click at [67, 85] on img at bounding box center [74, 84] width 34 height 27
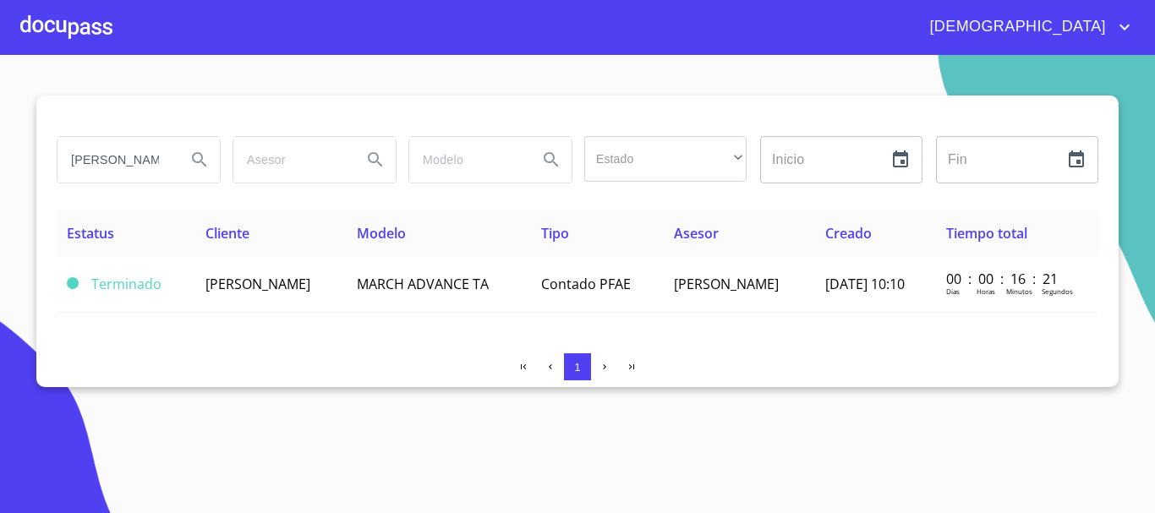
drag, startPoint x: 167, startPoint y: 162, endPoint x: 52, endPoint y: 167, distance: 115.1
click at [52, 167] on div "MARCELA CORTEZ" at bounding box center [138, 159] width 176 height 61
click at [93, 160] on input "EZ" at bounding box center [114, 160] width 115 height 46
type input "E"
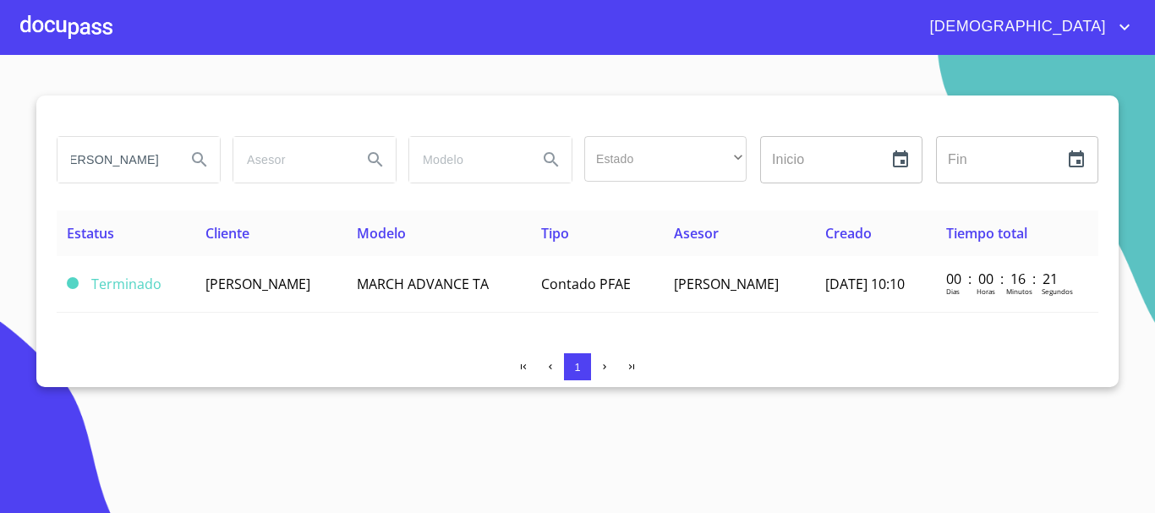
type input "norma eugenia medina"
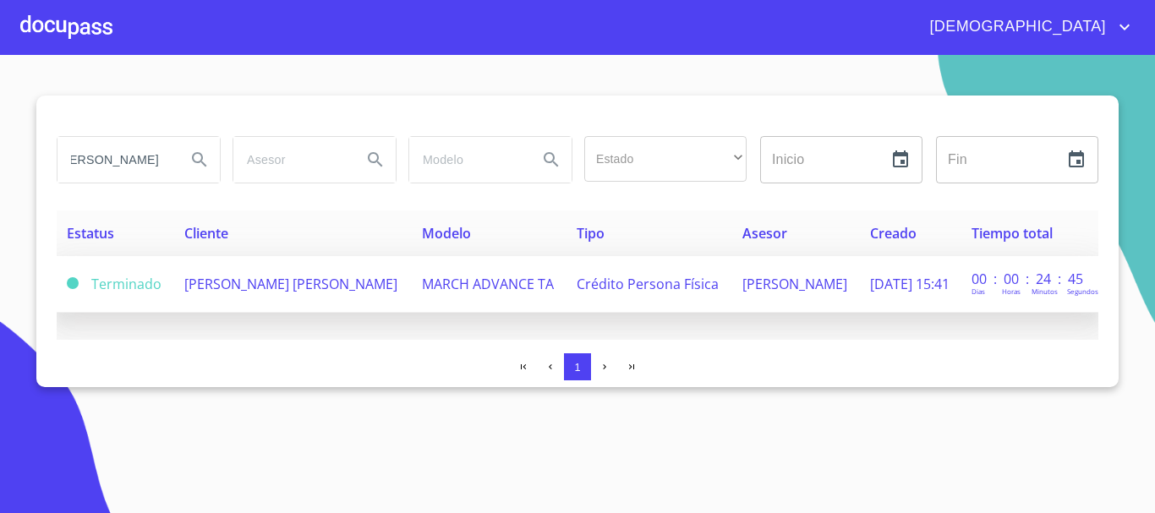
scroll to position [0, 0]
click at [311, 288] on td "NORMA EUGENIA MEDINA NIEMBRO" at bounding box center [293, 284] width 238 height 57
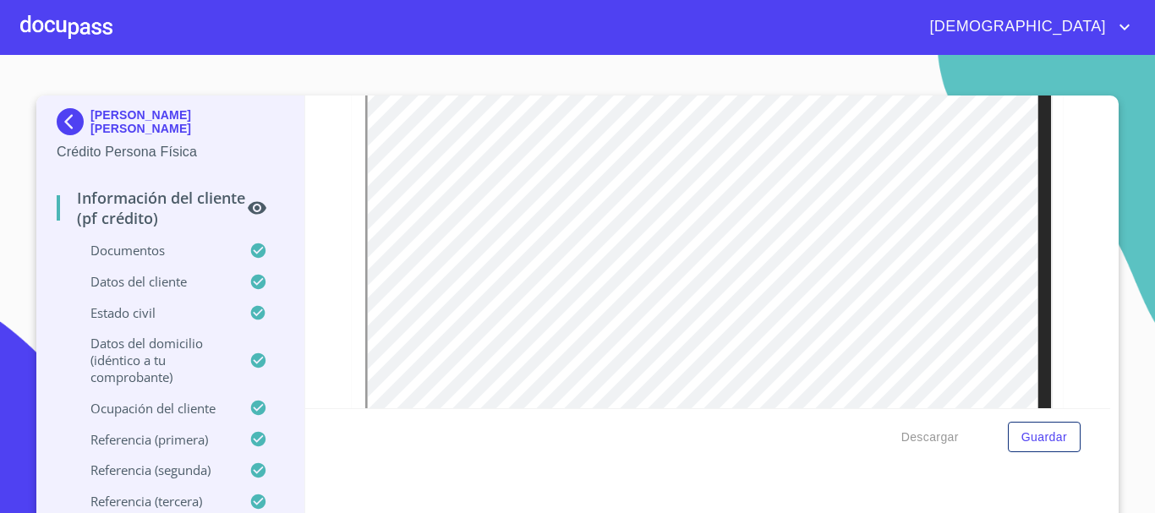
click at [0, 0] on div at bounding box center [0, 0] width 0 height 0
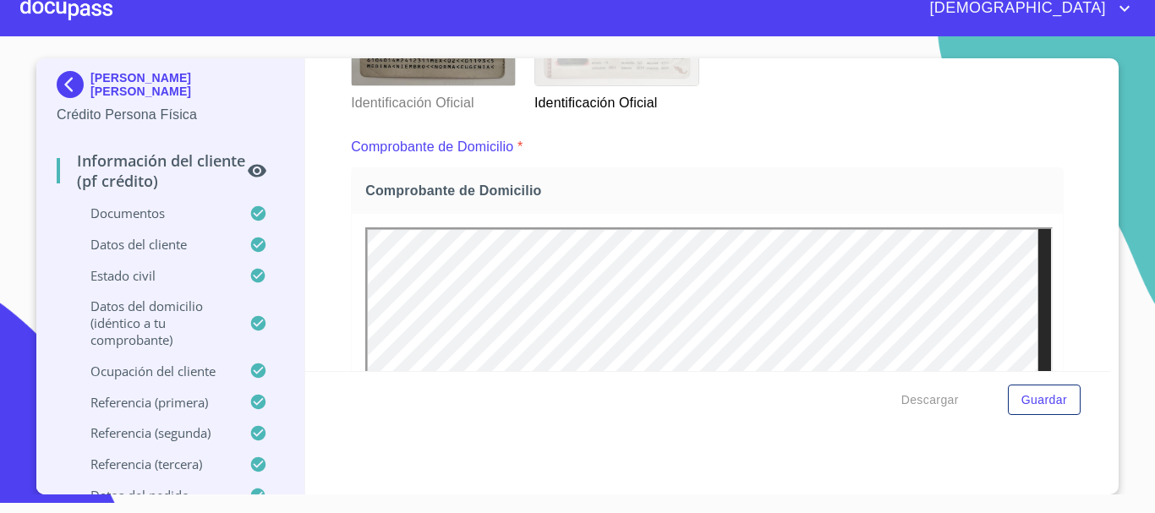
scroll to position [371, 0]
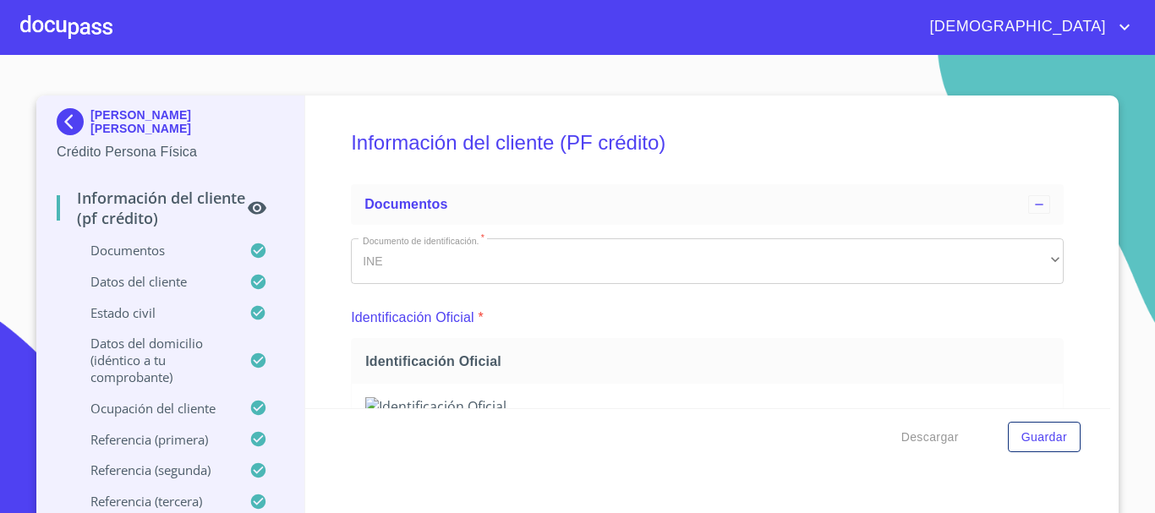
scroll to position [371, 0]
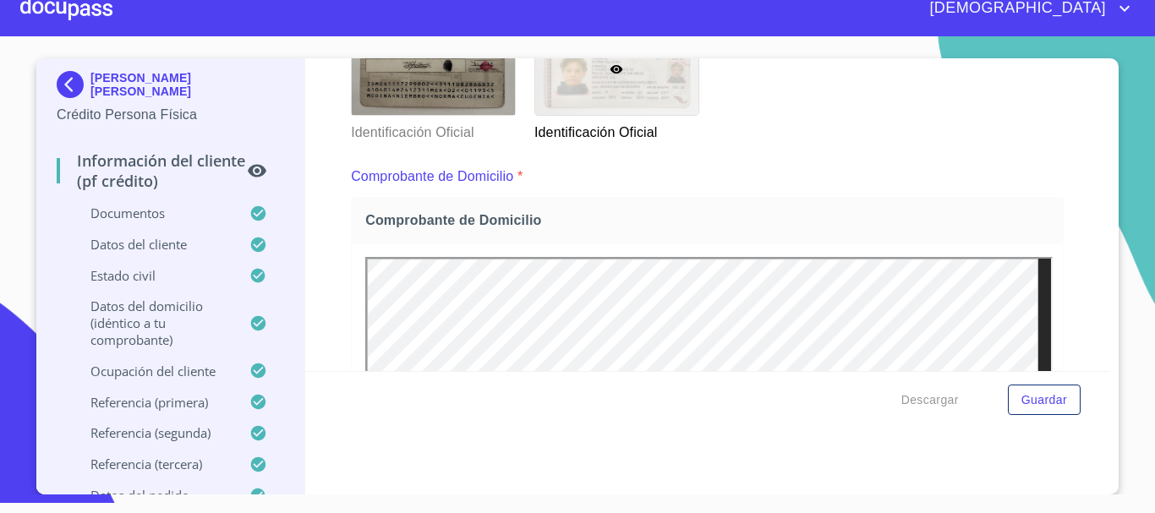
click at [96, 11] on div at bounding box center [66, 8] width 92 height 54
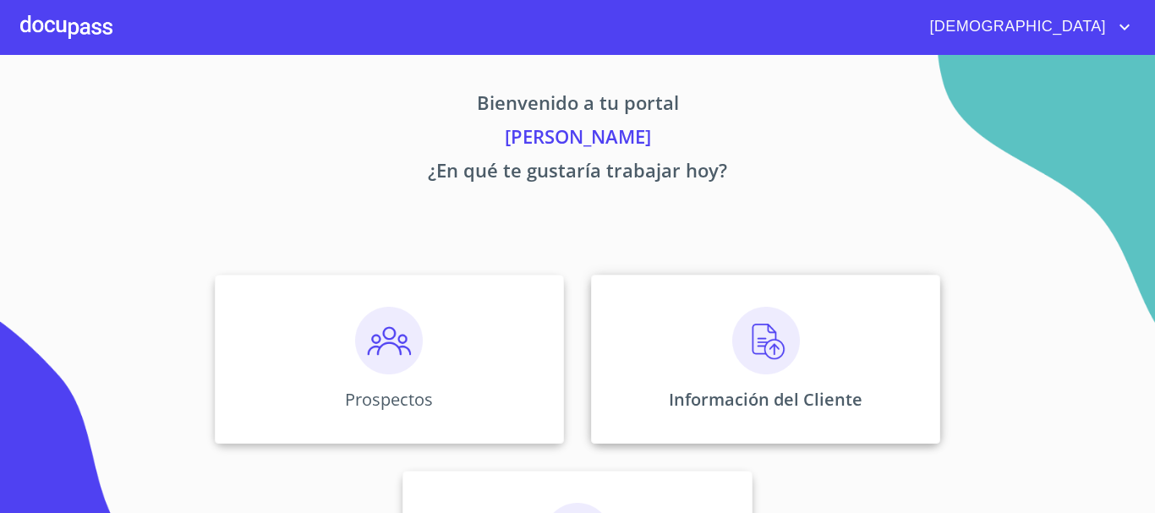
click at [754, 347] on img at bounding box center [766, 341] width 68 height 68
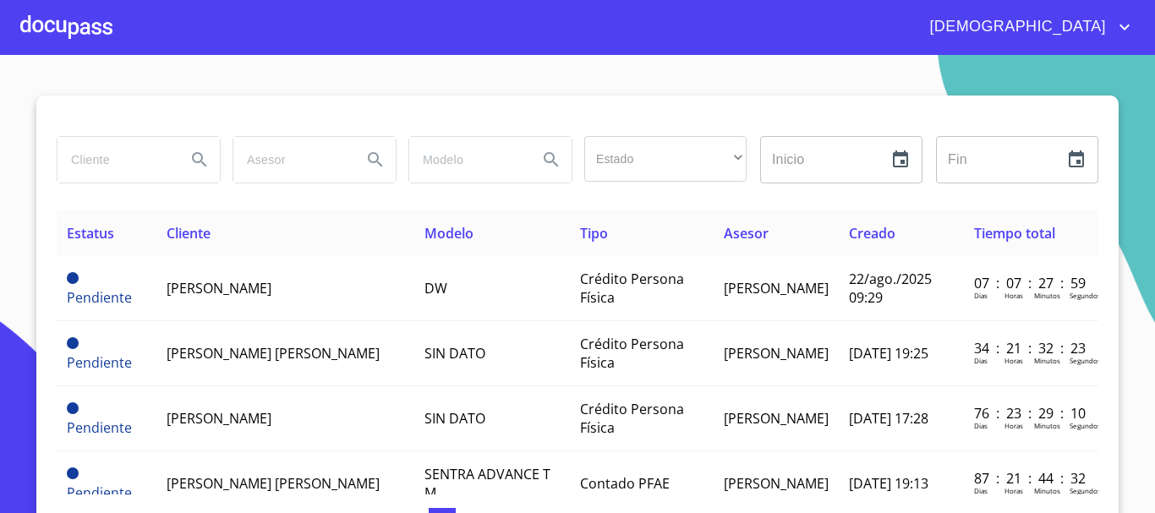
click at [79, 159] on input "search" at bounding box center [114, 160] width 115 height 46
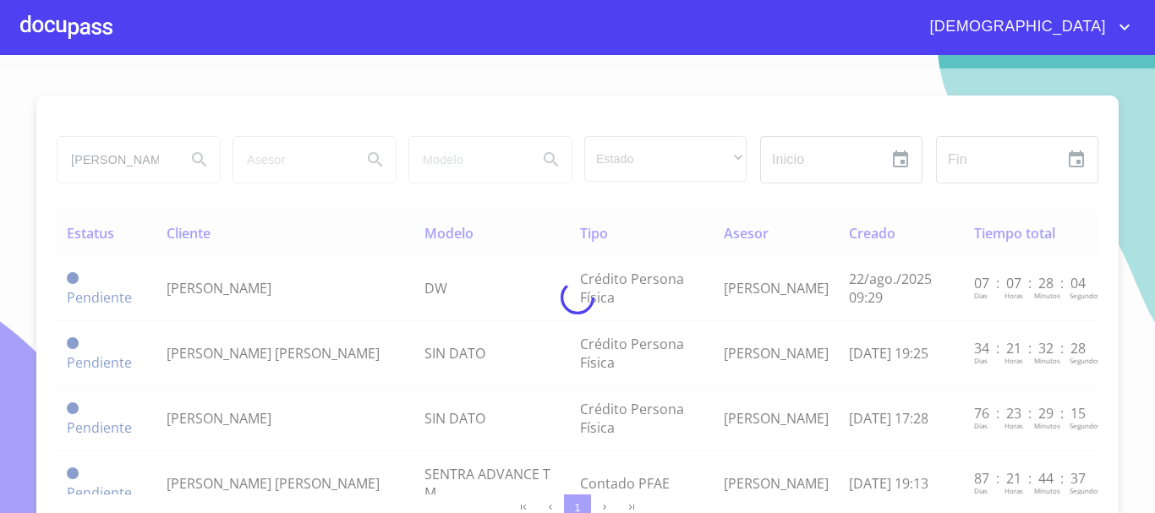
type input "alicia huerta"
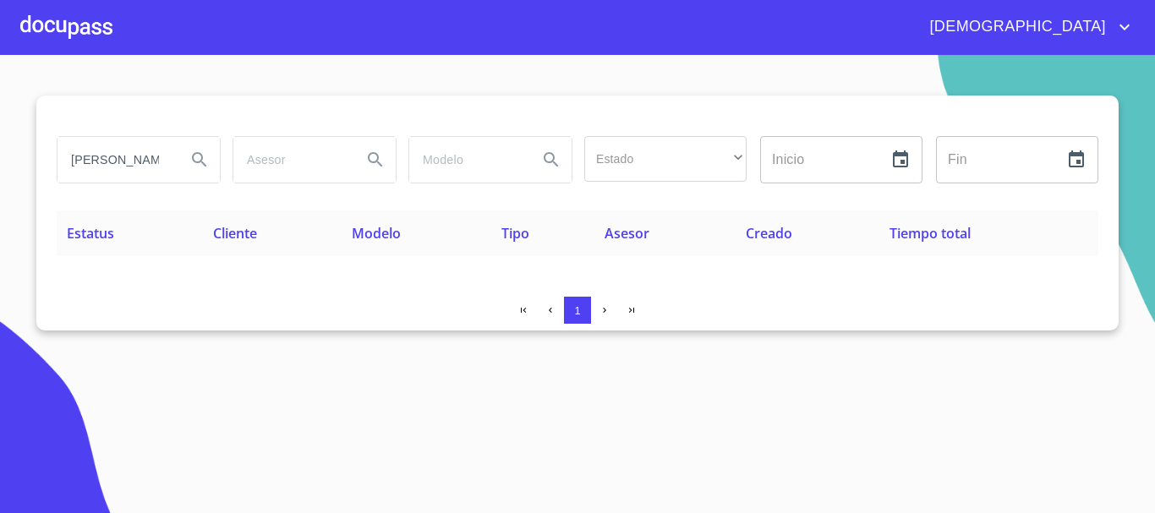
drag, startPoint x: 150, startPoint y: 156, endPoint x: 0, endPoint y: 158, distance: 149.7
click at [0, 158] on section "alicia huerta Estado ​ ​ Inicio ​ Fin ​ Estatus Cliente Modelo Tipo Asesor Crea…" at bounding box center [577, 284] width 1155 height 458
type input "ALICIA"
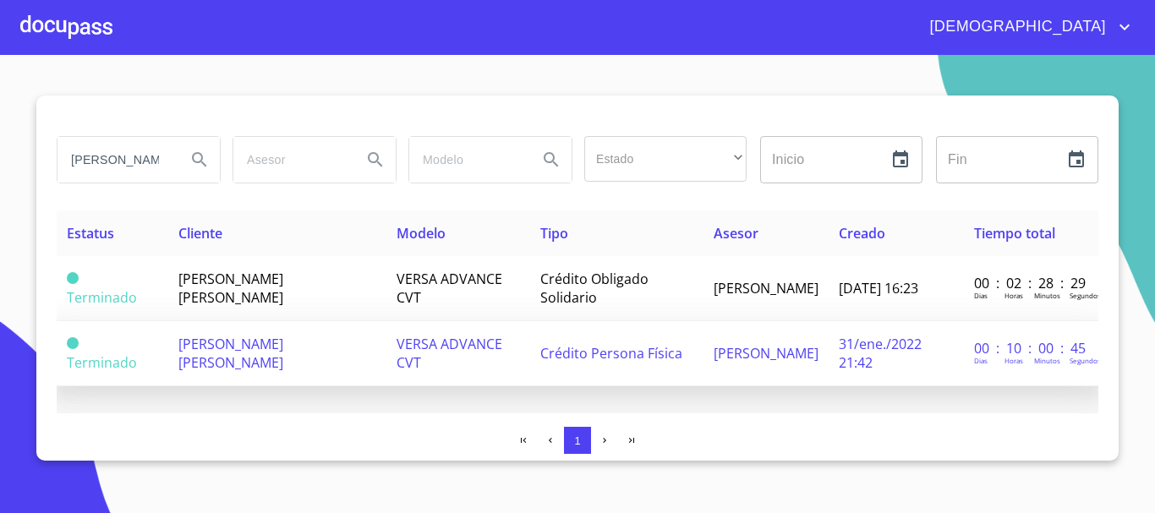
click at [684, 367] on td "Crédito Persona Física" at bounding box center [616, 353] width 173 height 65
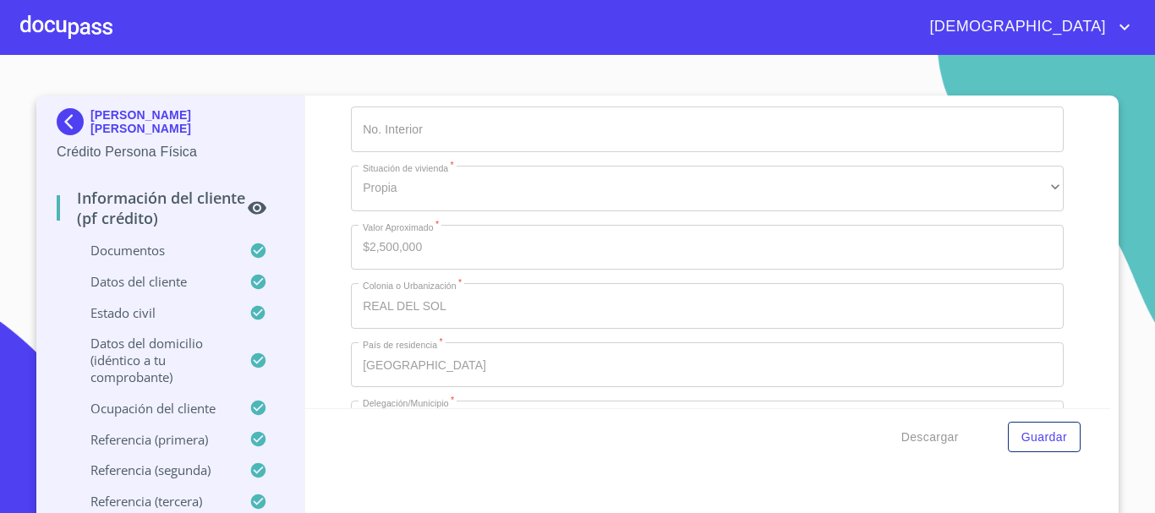
scroll to position [5580, 0]
click at [32, 36] on div at bounding box center [66, 27] width 92 height 54
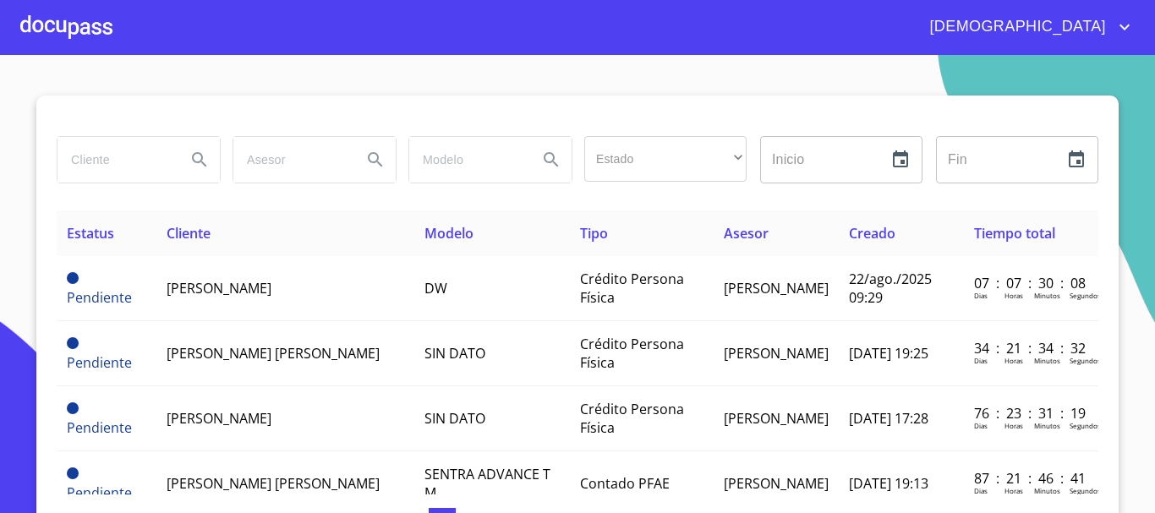
click at [130, 171] on input "search" at bounding box center [114, 160] width 115 height 46
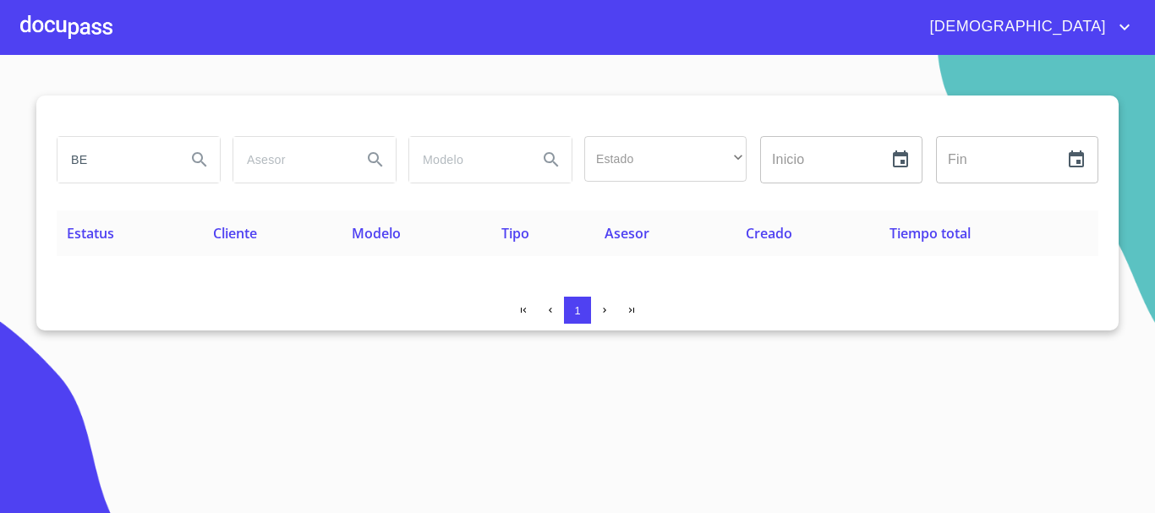
type input "B"
click at [140, 156] on input "search" at bounding box center [114, 160] width 115 height 46
type input "ELVA CRISTINA"
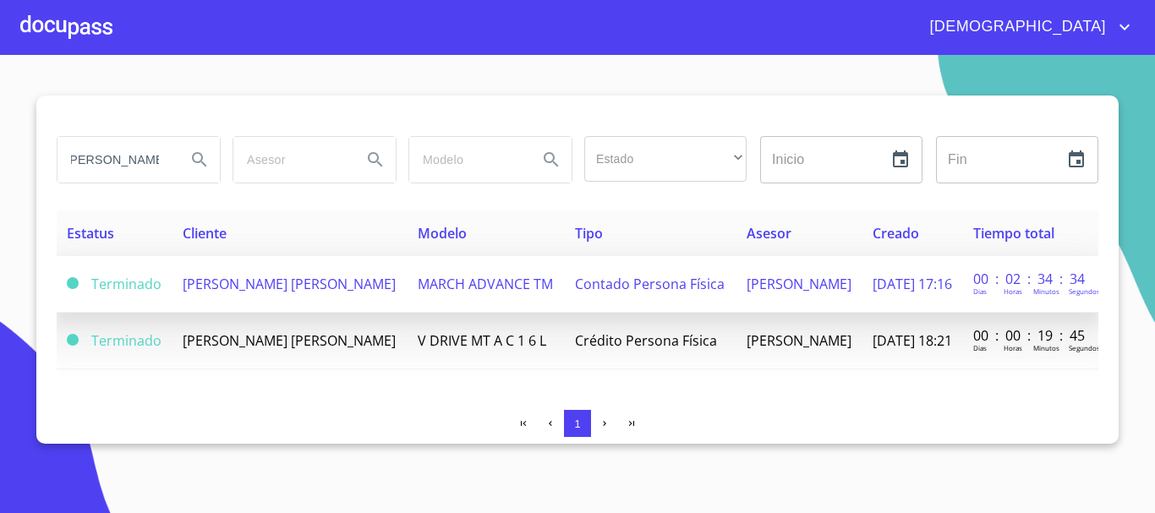
scroll to position [0, 0]
click at [474, 308] on td "MARCH ADVANCE TM" at bounding box center [485, 284] width 157 height 57
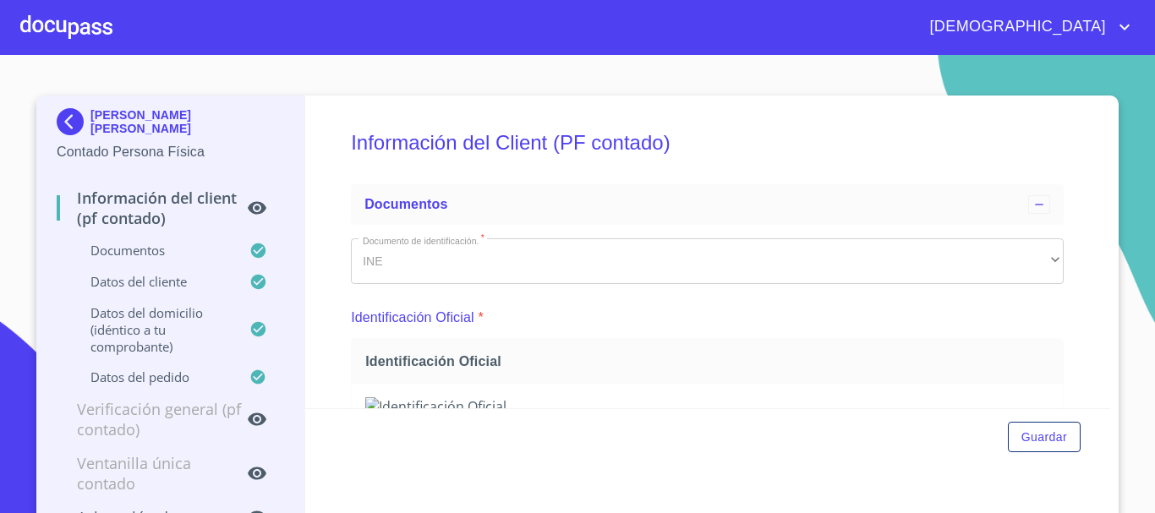
scroll to position [254, 0]
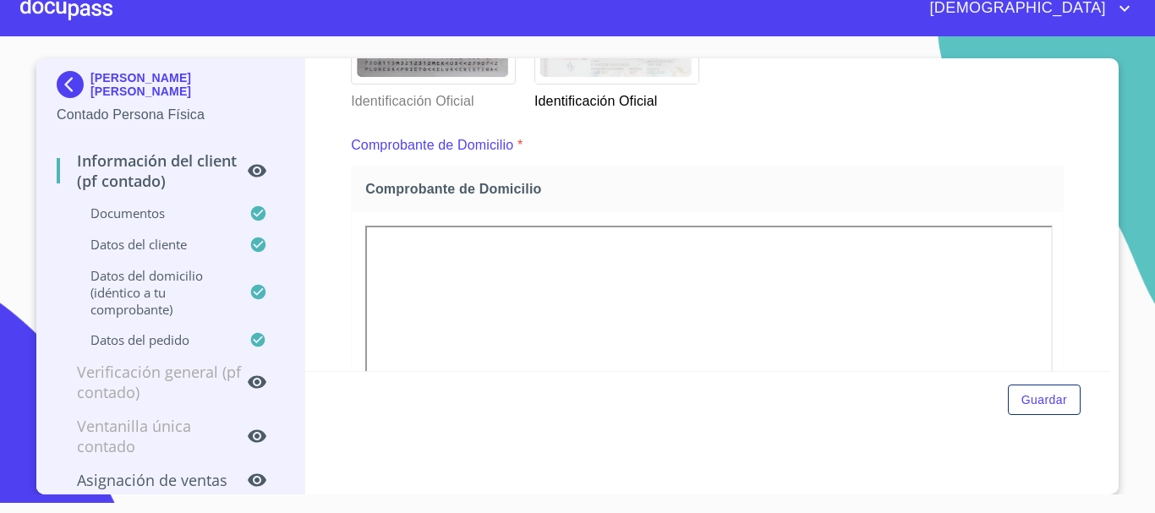
scroll to position [456, 0]
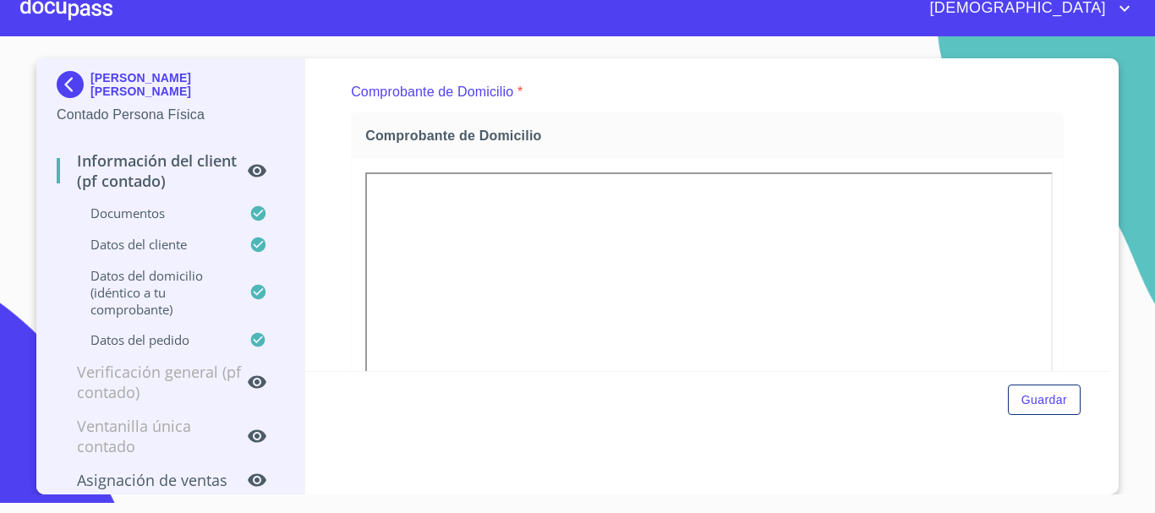
click at [90, 15] on div at bounding box center [66, 8] width 92 height 54
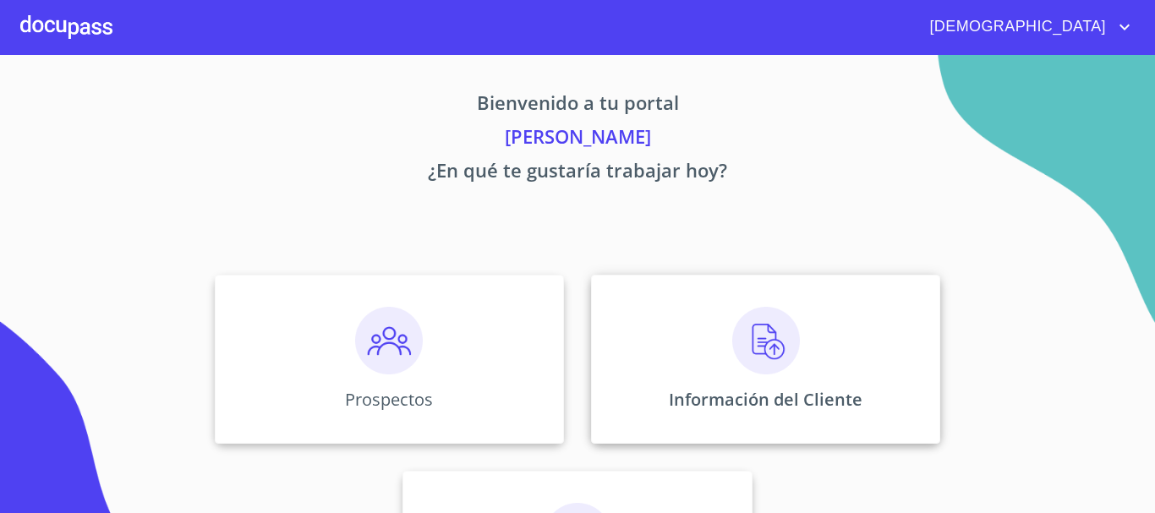
click at [743, 347] on img at bounding box center [766, 341] width 68 height 68
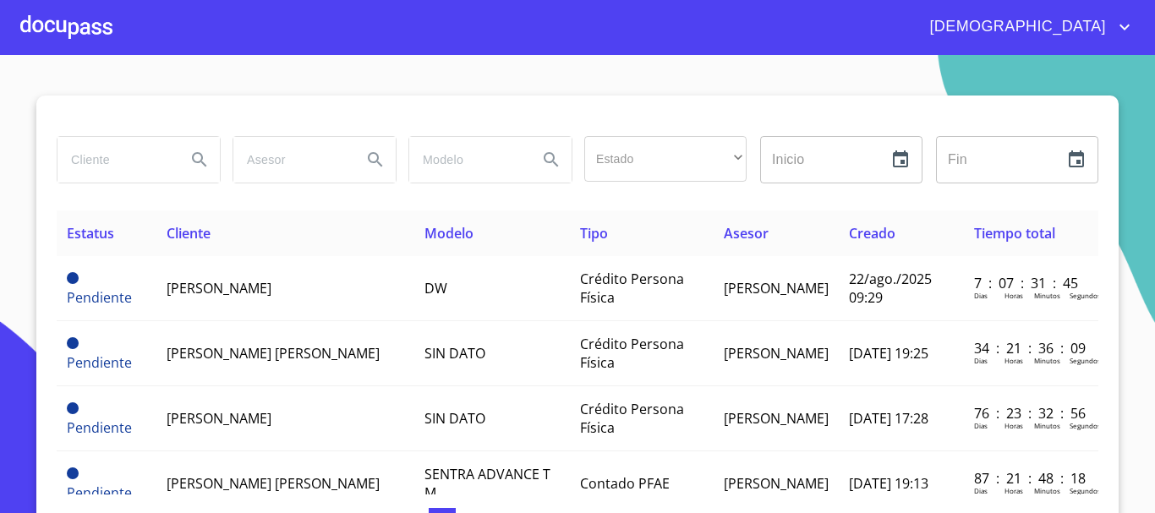
click at [123, 165] on input "search" at bounding box center [114, 160] width 115 height 46
type input "MANUEL RAMOS"
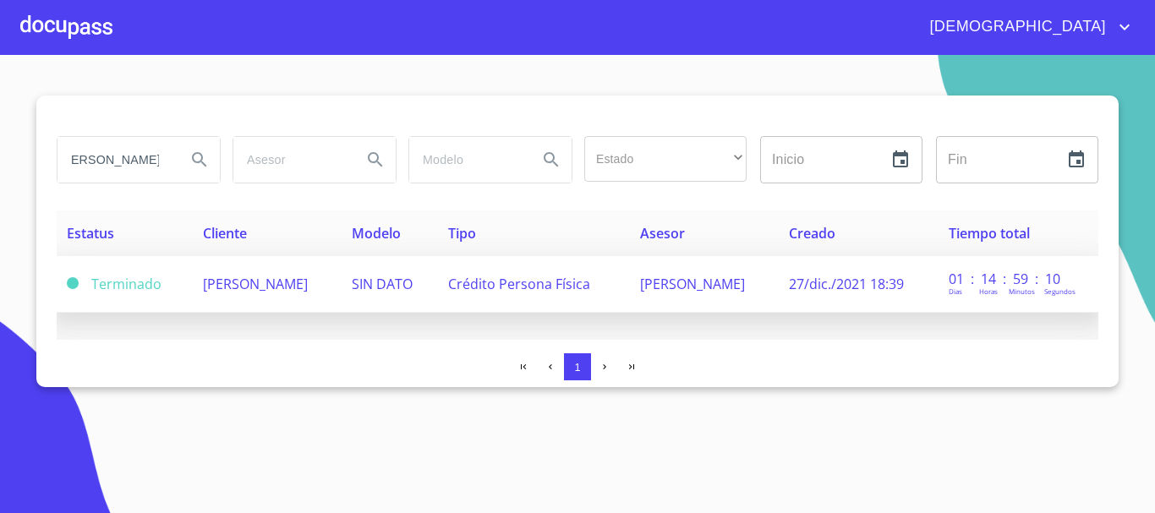
click at [271, 285] on span "MANUEL RAMOS GONZALEZ" at bounding box center [255, 284] width 105 height 19
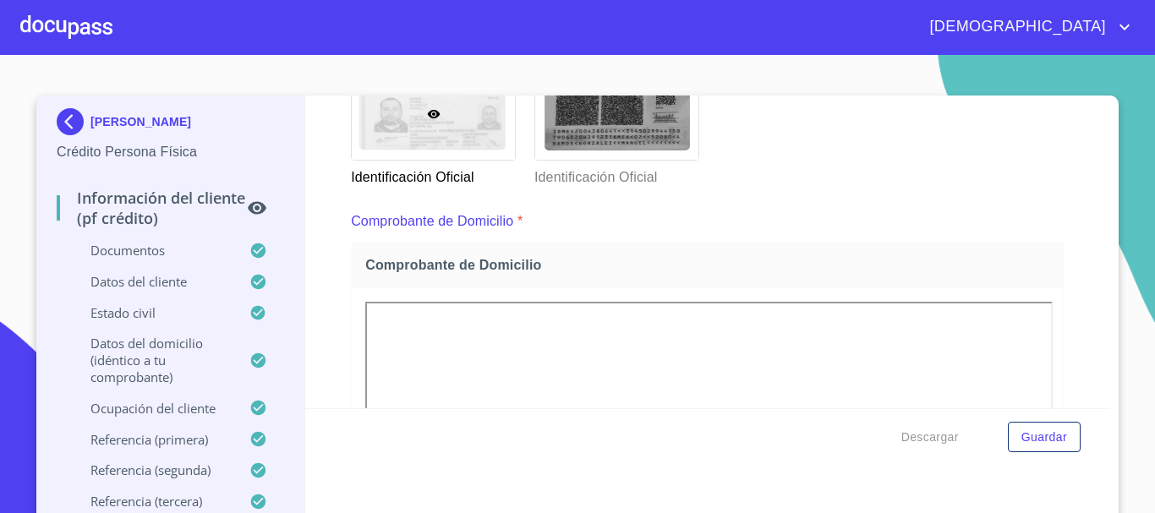
scroll to position [338, 0]
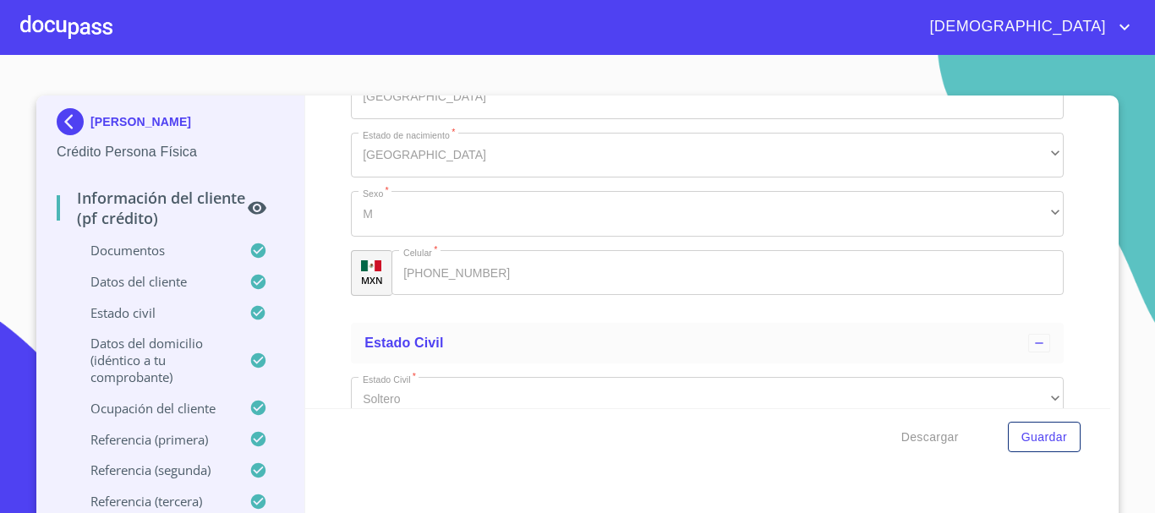
scroll to position [4988, 0]
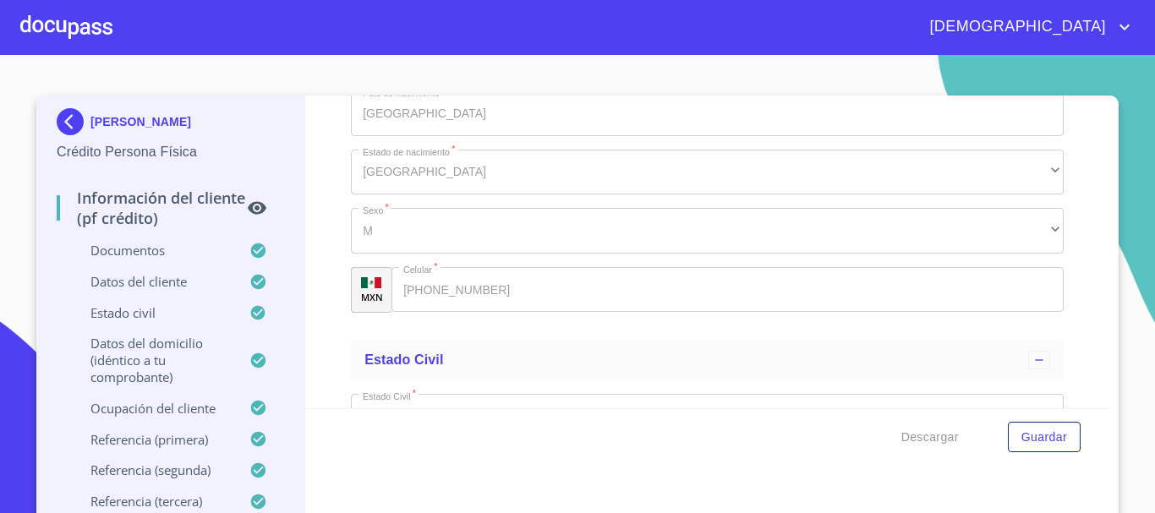
click at [63, 134] on img at bounding box center [74, 121] width 34 height 27
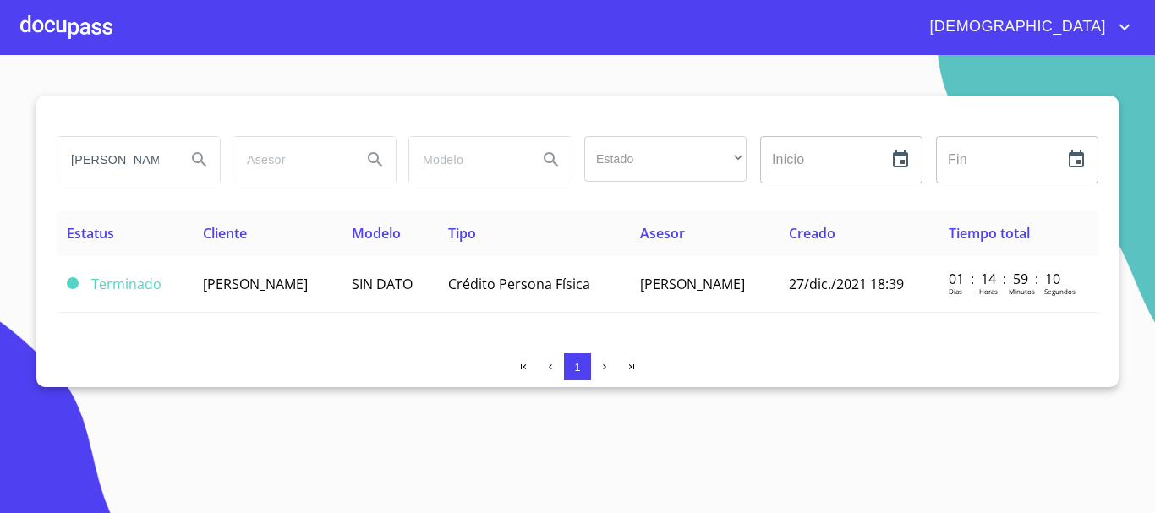
drag, startPoint x: 92, startPoint y: 162, endPoint x: 0, endPoint y: 161, distance: 92.2
click at [0, 161] on section "MANUEL RAMOS Estado ​ ​ Inicio ​ Fin ​ Estatus Cliente Modelo Tipo Asesor Cread…" at bounding box center [577, 284] width 1155 height 458
type input "SUSANA ANAYELI"
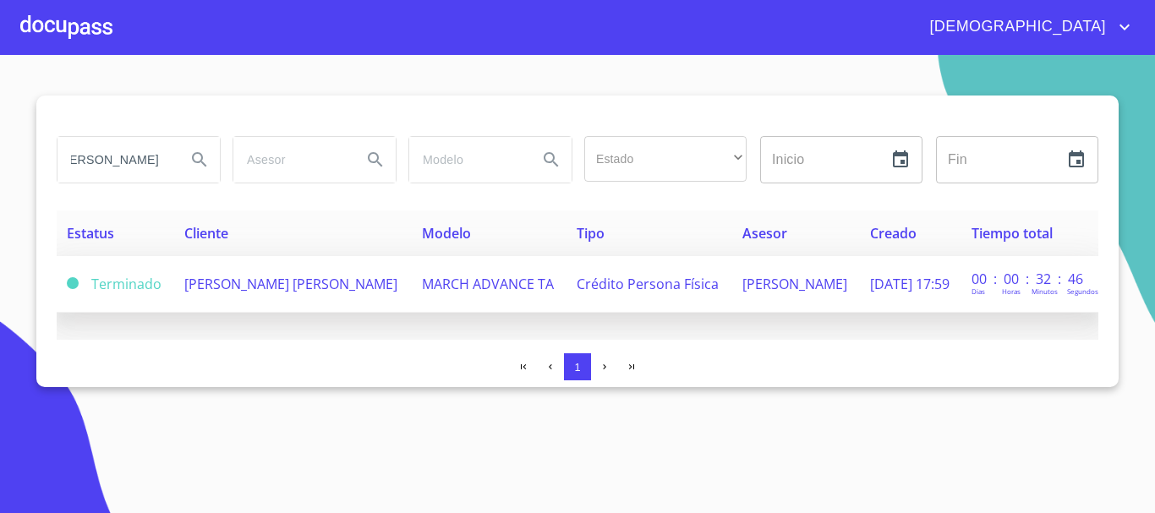
scroll to position [0, 0]
click at [271, 265] on td "SUSANA ANAYELI CHAVEZ LOPEZ" at bounding box center [293, 284] width 238 height 57
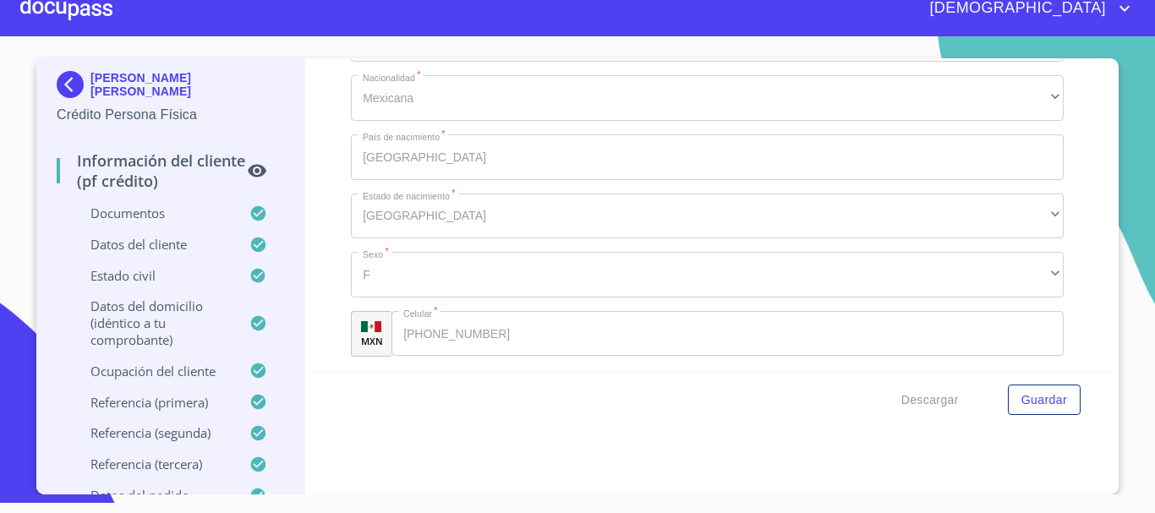
scroll to position [4936, 0]
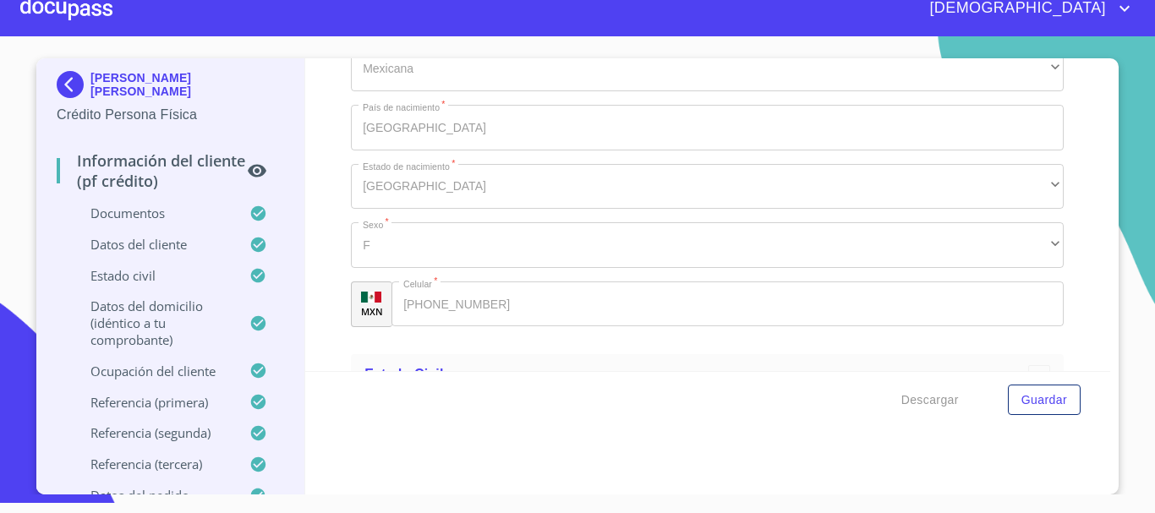
click at [81, 79] on img at bounding box center [74, 84] width 34 height 27
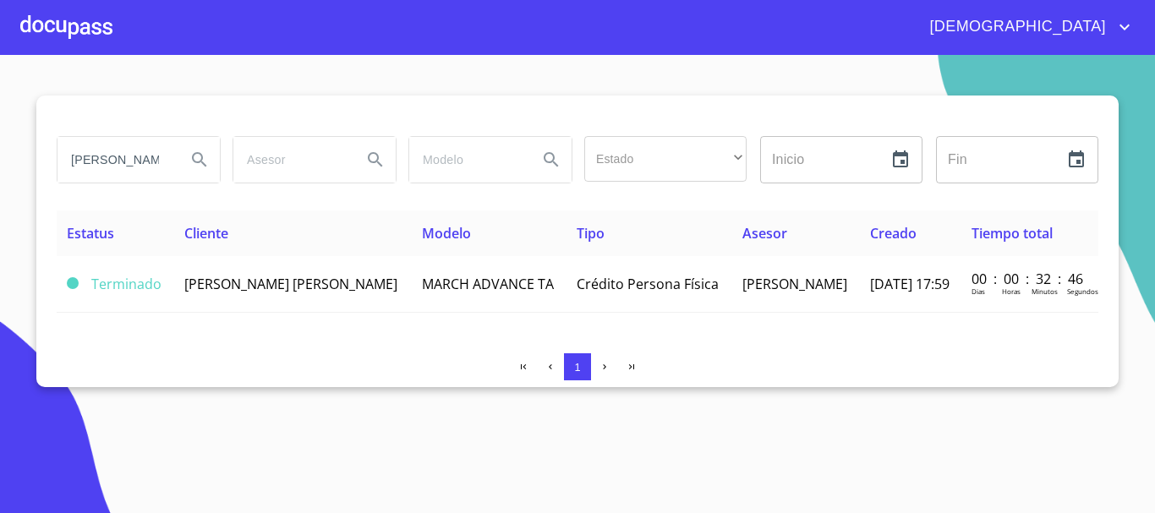
drag, startPoint x: 167, startPoint y: 160, endPoint x: 7, endPoint y: 150, distance: 160.9
click at [7, 150] on section "SUSANA ANAYELI Estado ​ ​ Inicio ​ Fin ​ Estatus Cliente Modelo Tipo Asesor Cre…" at bounding box center [577, 284] width 1155 height 458
type input "L"
type input "MARIANA GONZALEZ"
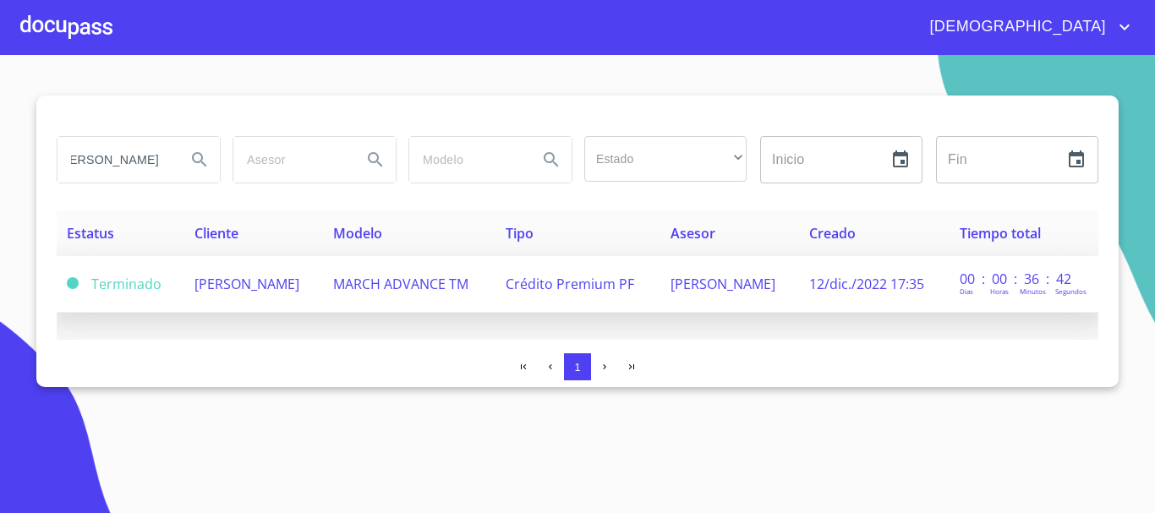
scroll to position [0, 0]
click at [320, 287] on td "MARIANA GONZALEZ COVARRUBIAS" at bounding box center [253, 284] width 139 height 57
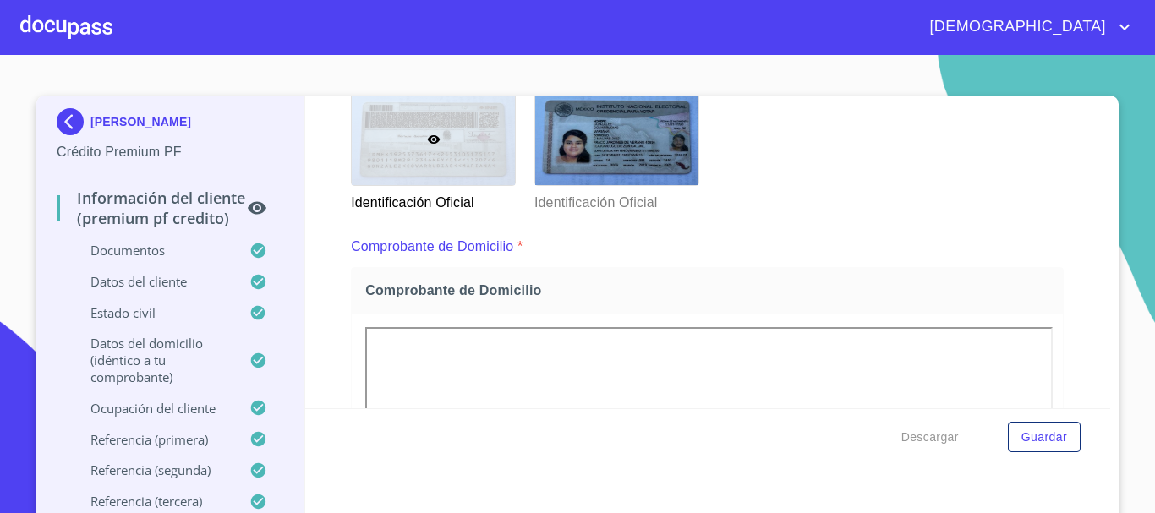
scroll to position [761, 0]
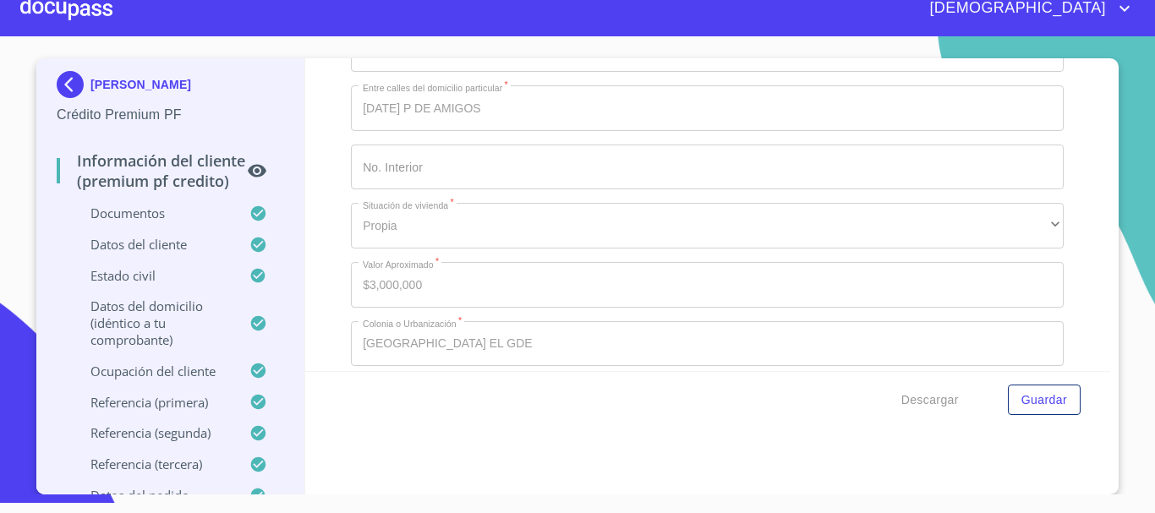
scroll to position [5444, 0]
click at [87, 20] on div at bounding box center [66, 8] width 92 height 54
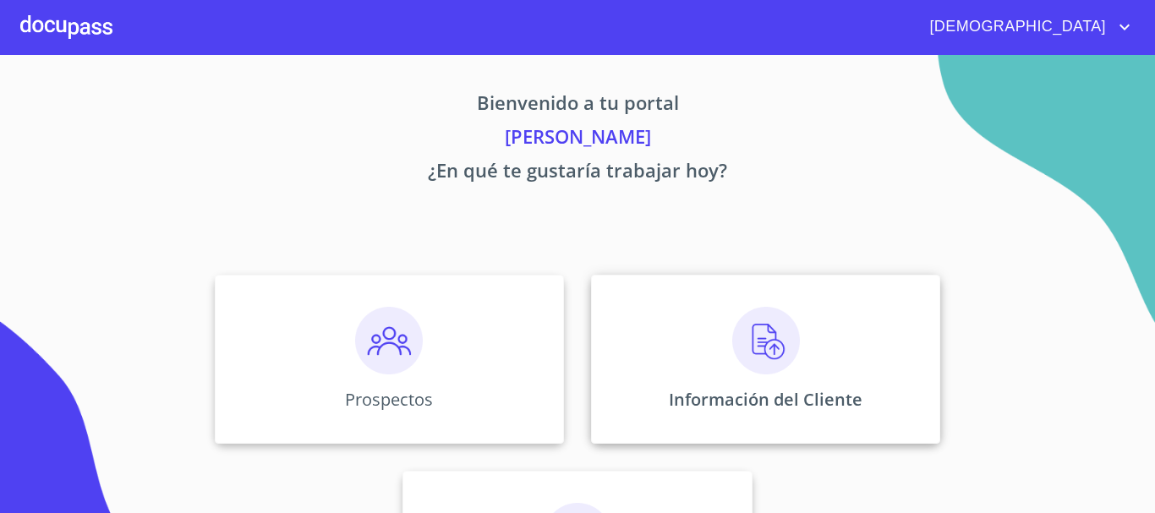
click at [773, 347] on img at bounding box center [766, 341] width 68 height 68
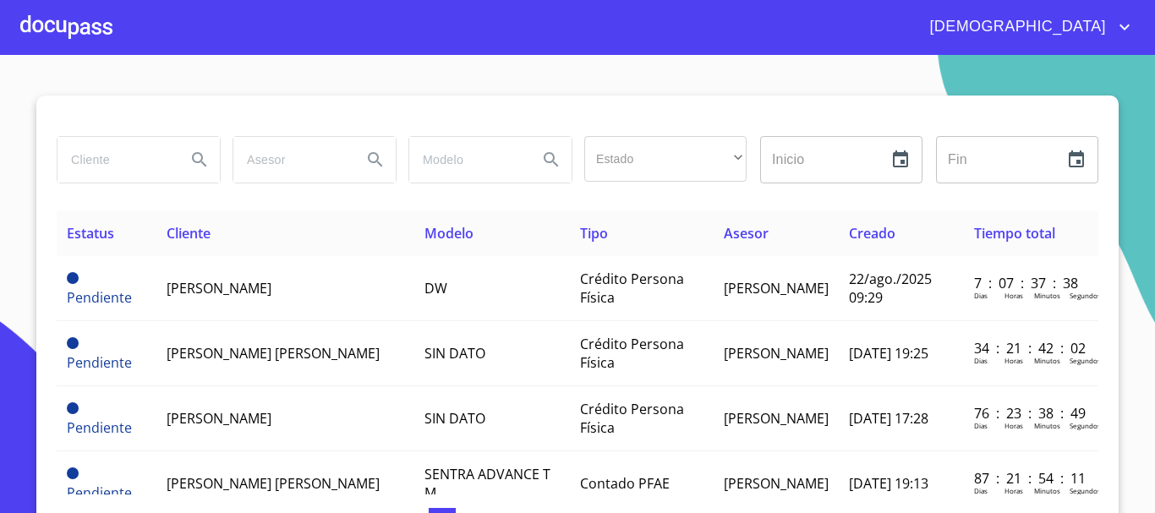
click at [128, 152] on input "search" at bounding box center [114, 160] width 115 height 46
type input "MARIANA GONZALEZ"
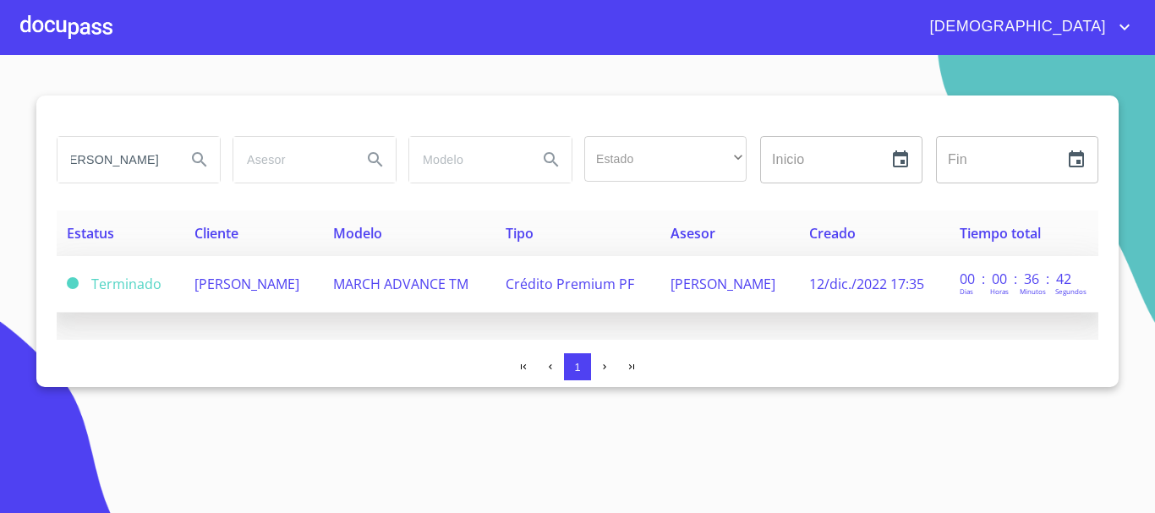
scroll to position [0, 0]
click at [308, 298] on td "MARIANA GONZALEZ COVARRUBIAS" at bounding box center [253, 284] width 139 height 57
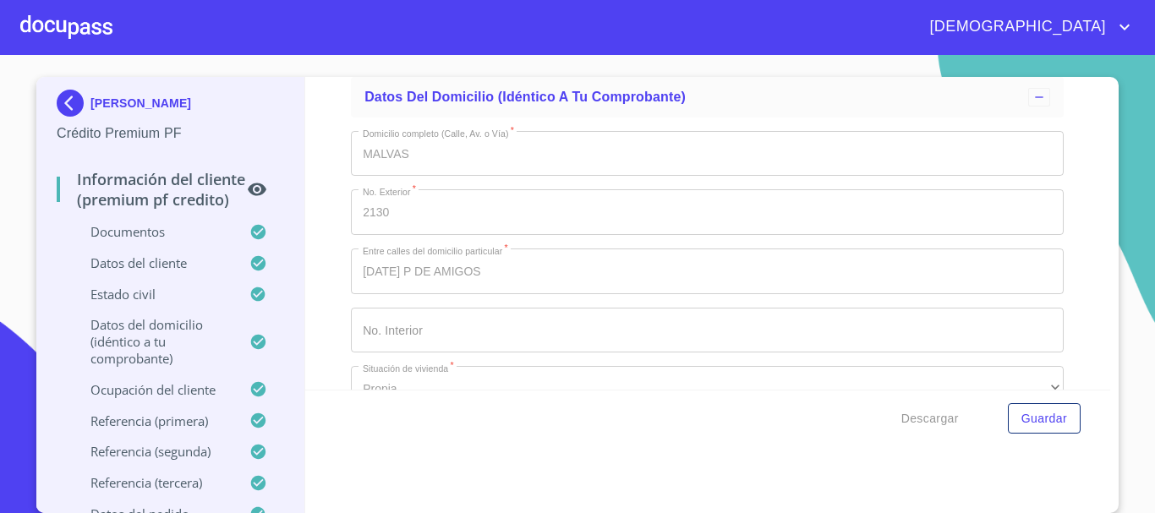
scroll to position [5411, 0]
